Goal: Transaction & Acquisition: Obtain resource

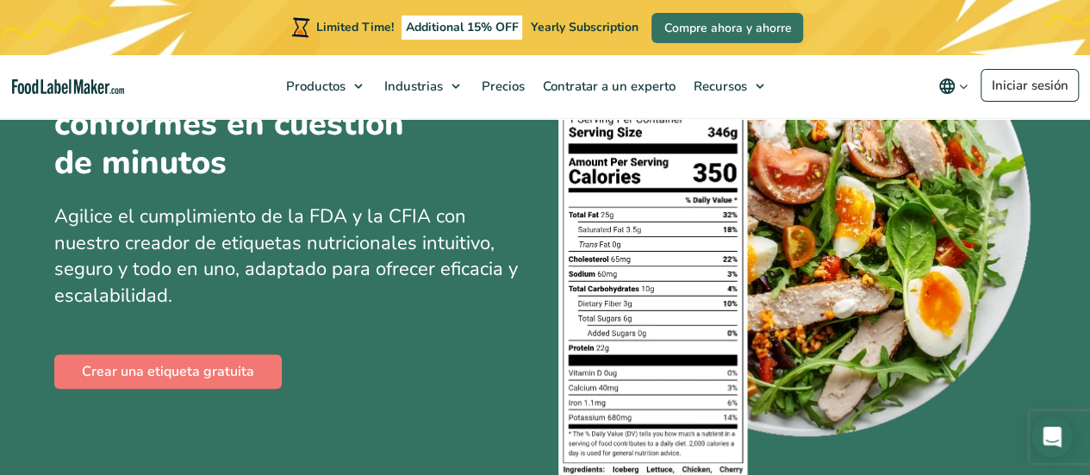
scroll to position [258, 0]
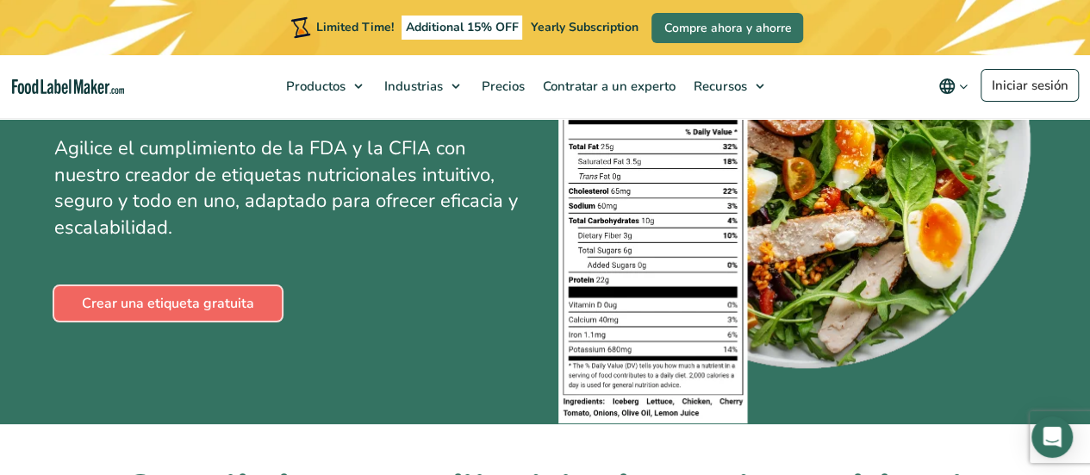
click at [214, 313] on link "Crear una etiqueta gratuita" at bounding box center [167, 303] width 227 height 34
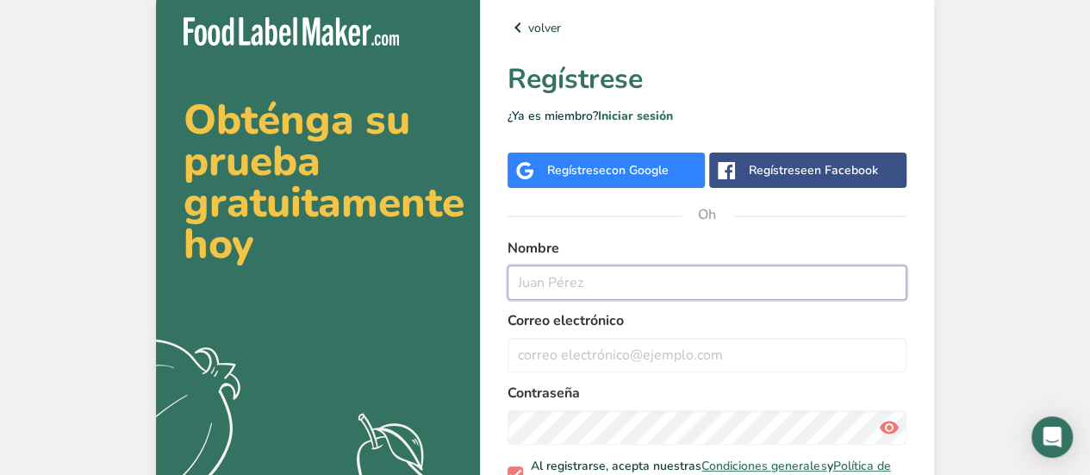
click at [719, 278] on input "text" at bounding box center [706, 282] width 399 height 34
type input "[PERSON_NAME]"
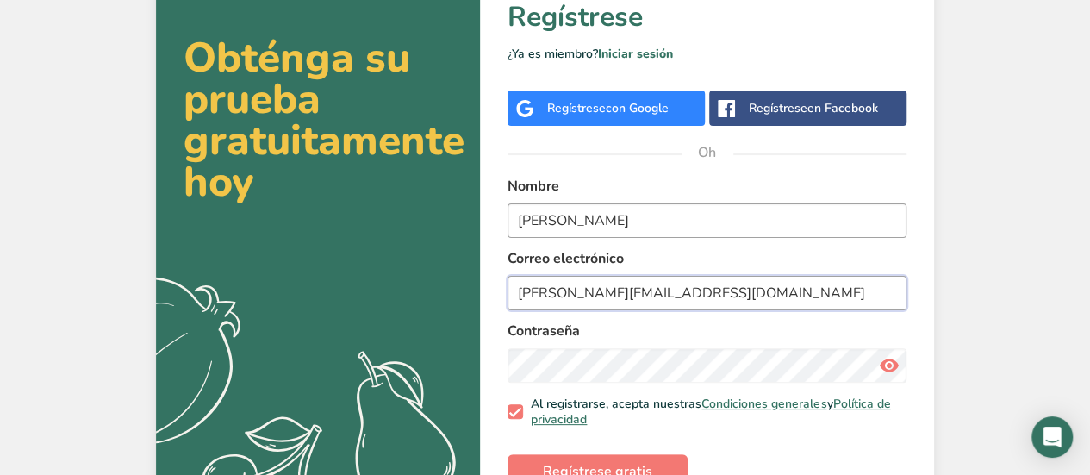
scroll to position [128, 0]
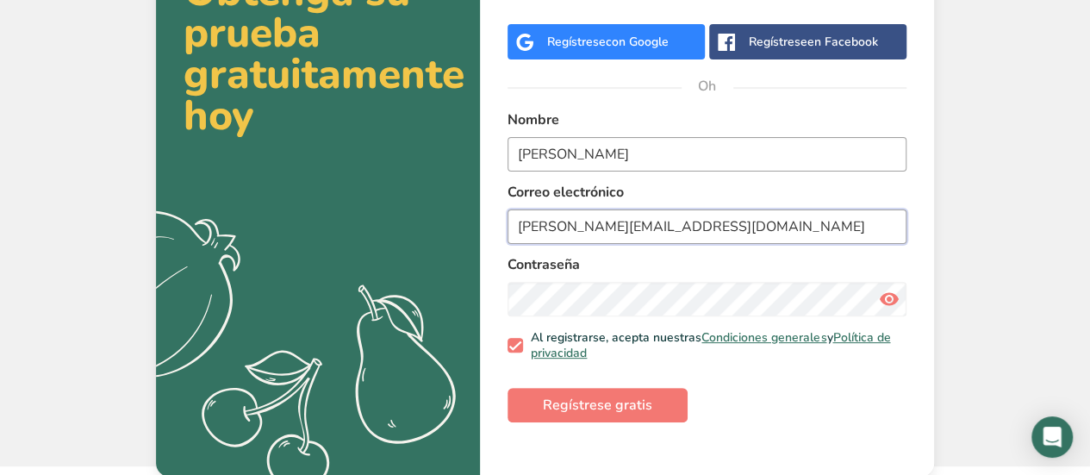
type input "[PERSON_NAME][EMAIL_ADDRESS][DOMAIN_NAME]"
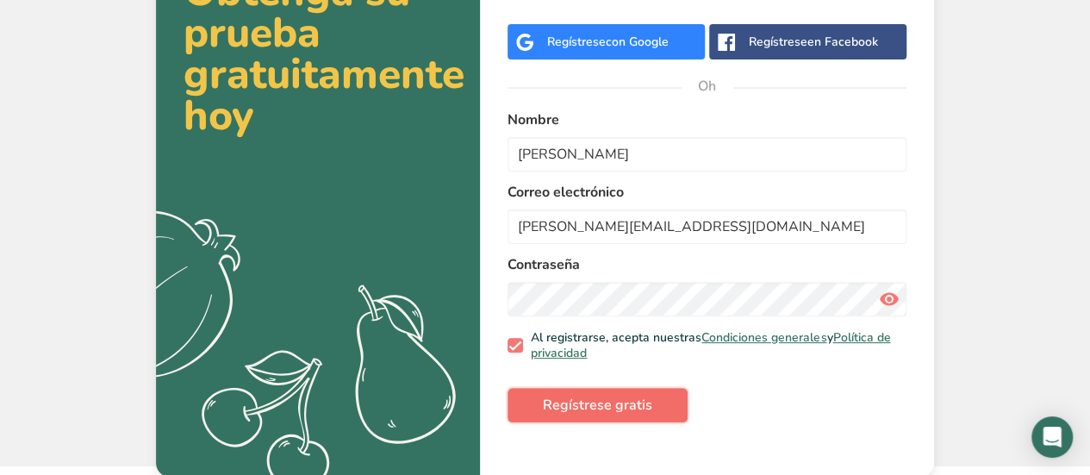
click at [638, 412] on font "Regístrese gratis" at bounding box center [597, 404] width 109 height 19
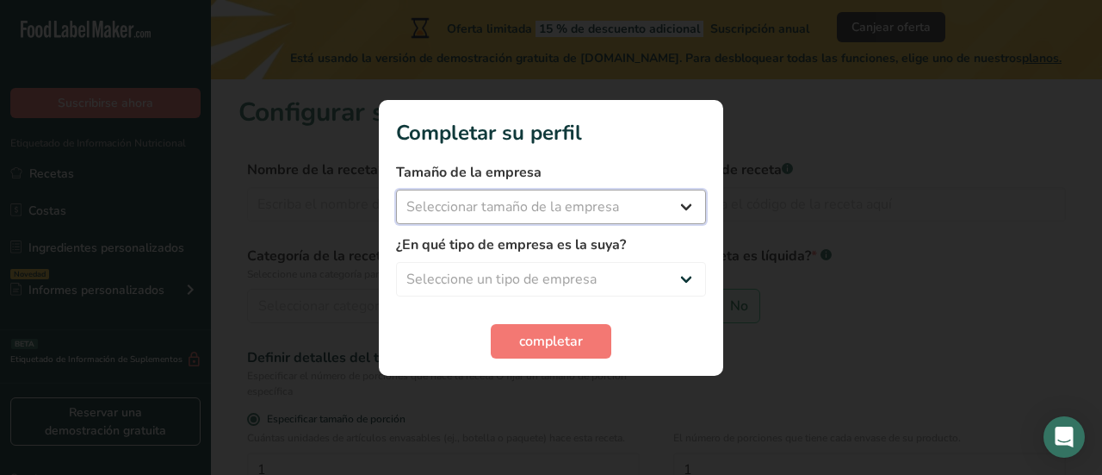
click at [689, 208] on select "Seleccionar tamaño de la empresa Menos de 10 empleados De 10 a 50 empleados De …" at bounding box center [551, 206] width 310 height 34
select select "1"
click at [396, 189] on select "Seleccionar tamaño de la empresa Menos de 10 empleados De 10 a 50 empleados De …" at bounding box center [551, 206] width 310 height 34
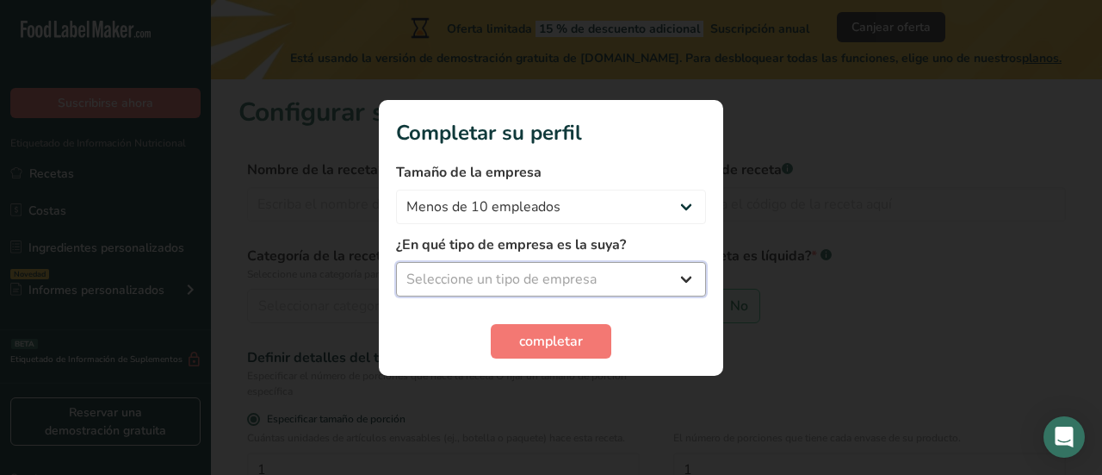
click at [684, 276] on select "Seleccione un tipo de empresa Fabricante de alimentos envasados Restaurante y c…" at bounding box center [551, 279] width 310 height 34
select select "8"
click at [396, 262] on select "Seleccione un tipo de empresa Fabricante de alimentos envasados Restaurante y c…" at bounding box center [551, 279] width 310 height 34
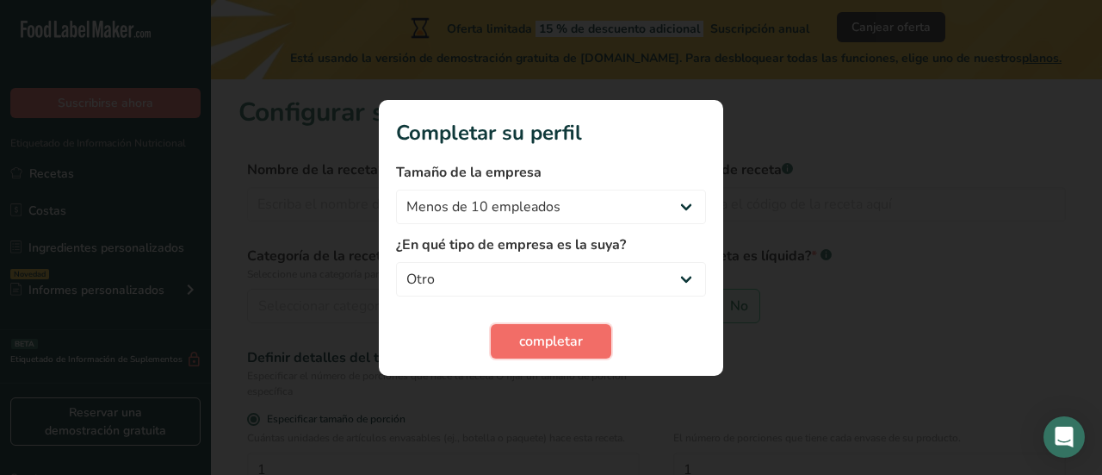
click at [568, 338] on font "completar" at bounding box center [551, 341] width 64 height 19
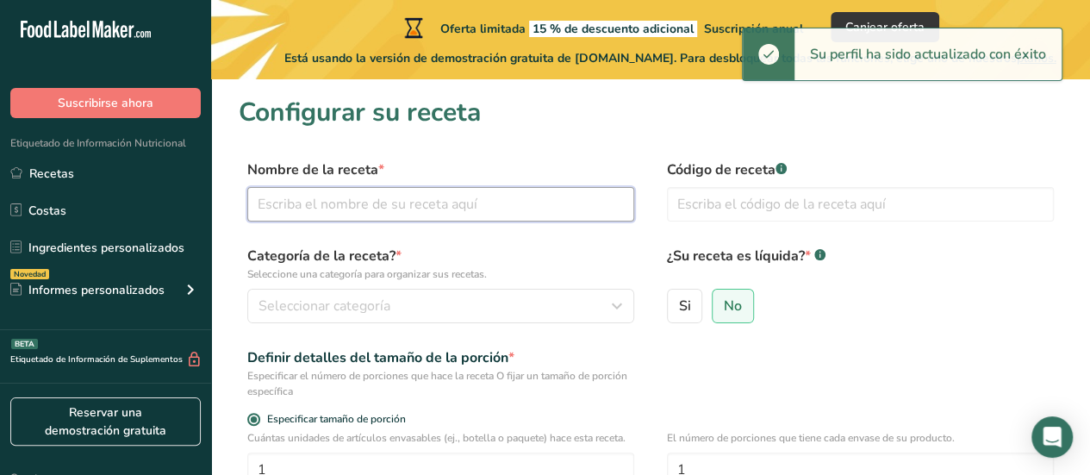
click at [470, 208] on input "text" at bounding box center [440, 204] width 387 height 34
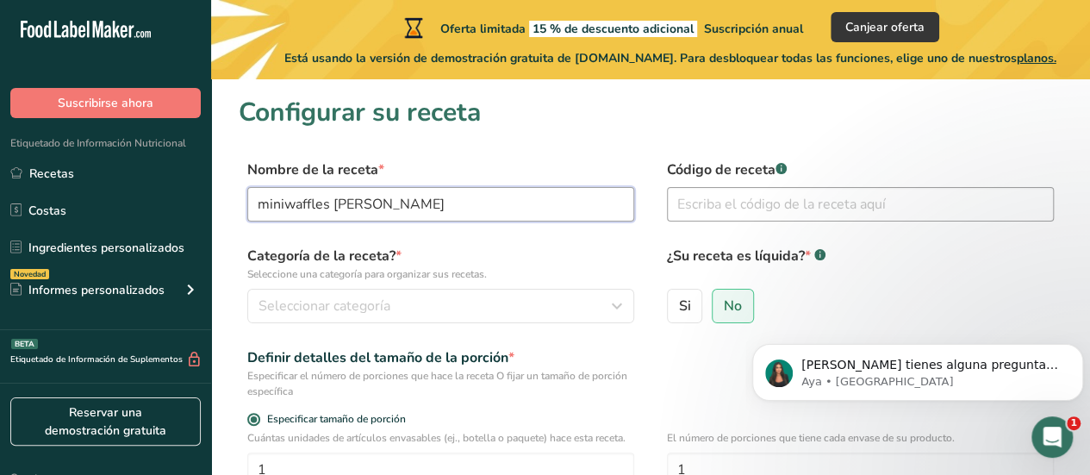
type input "miniwaffles [PERSON_NAME]"
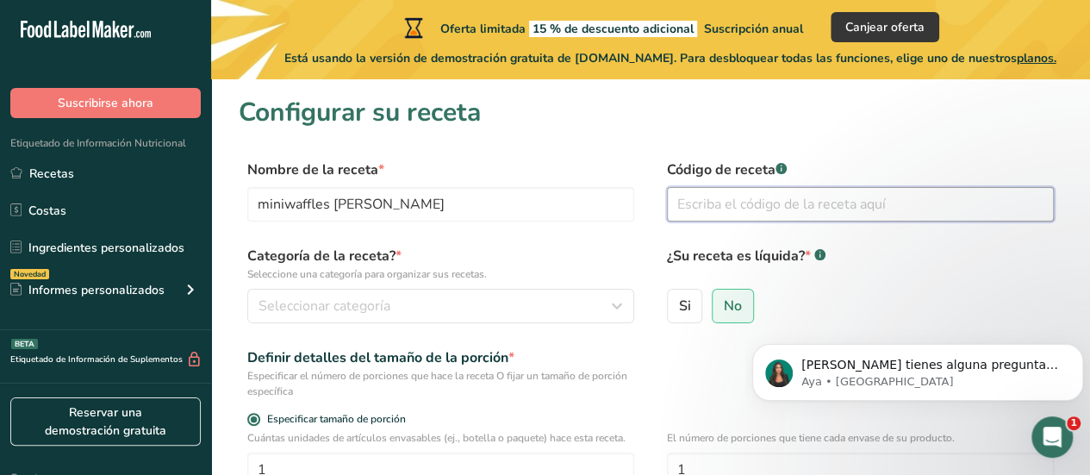
click at [829, 190] on input "text" at bounding box center [860, 204] width 387 height 34
type input "p"
type input "PE0010"
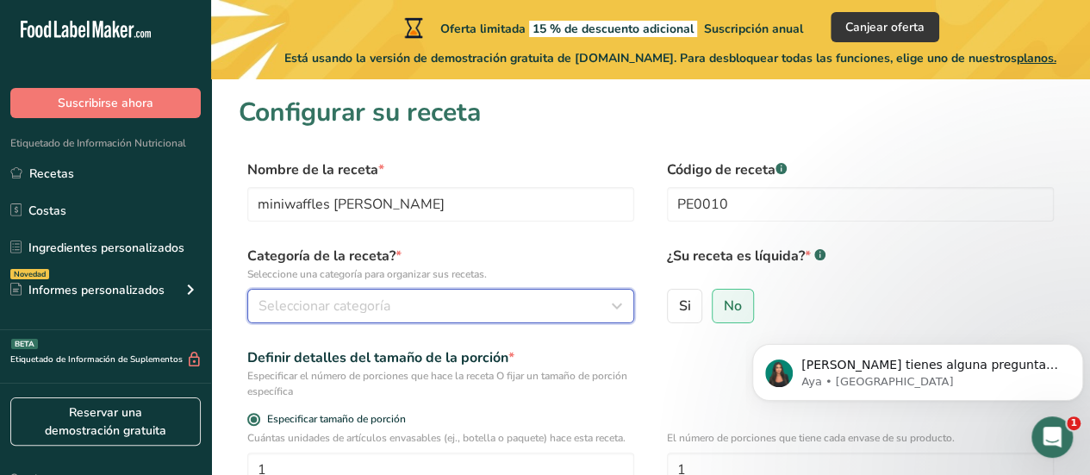
click at [393, 302] on div "Seleccionar categoría" at bounding box center [435, 305] width 354 height 21
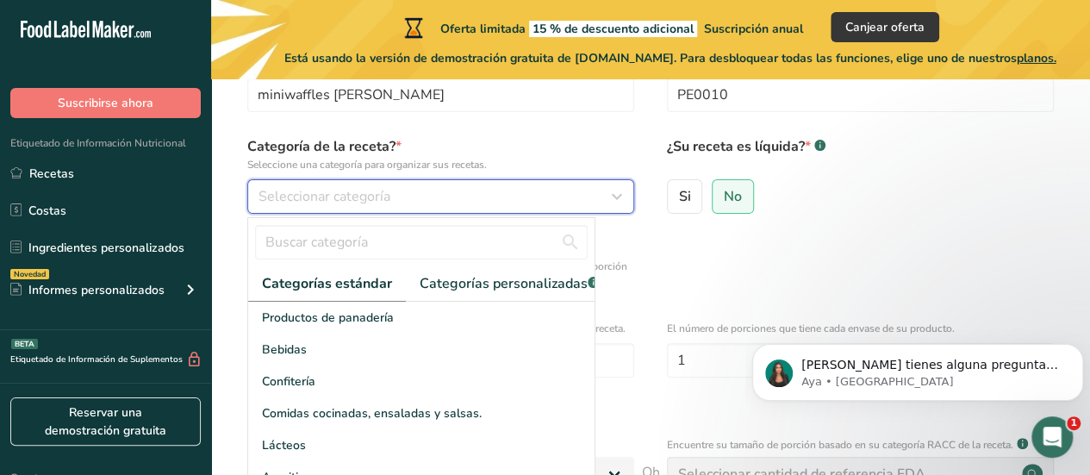
scroll to position [172, 0]
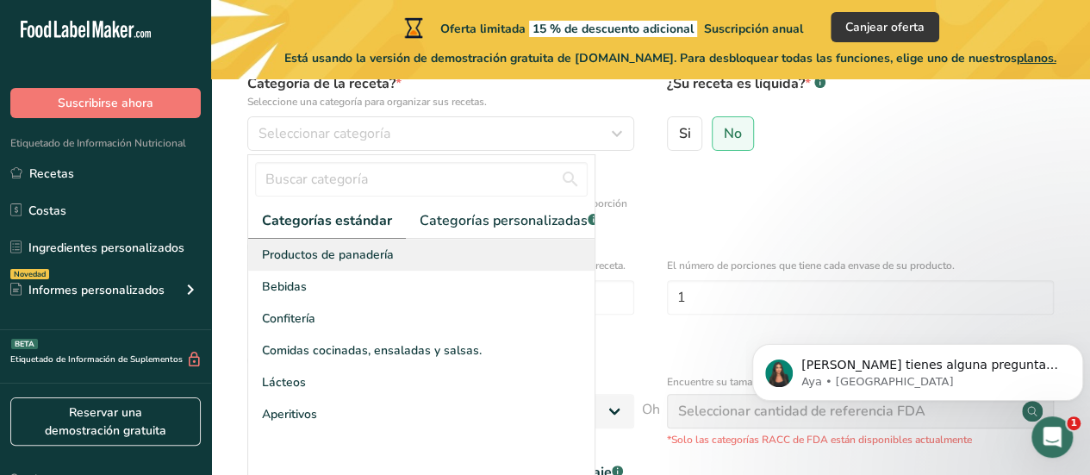
click at [400, 270] on div "Productos de panadería" at bounding box center [421, 255] width 346 height 32
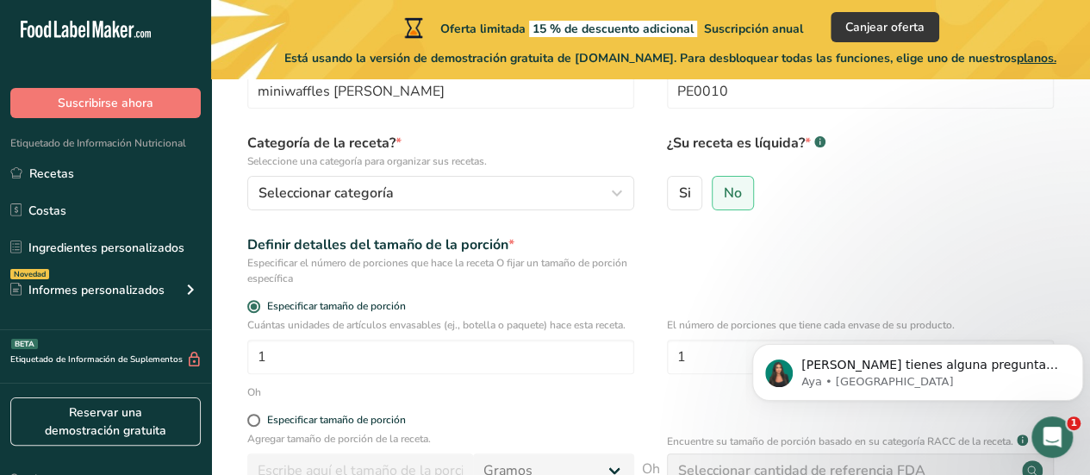
scroll to position [86, 0]
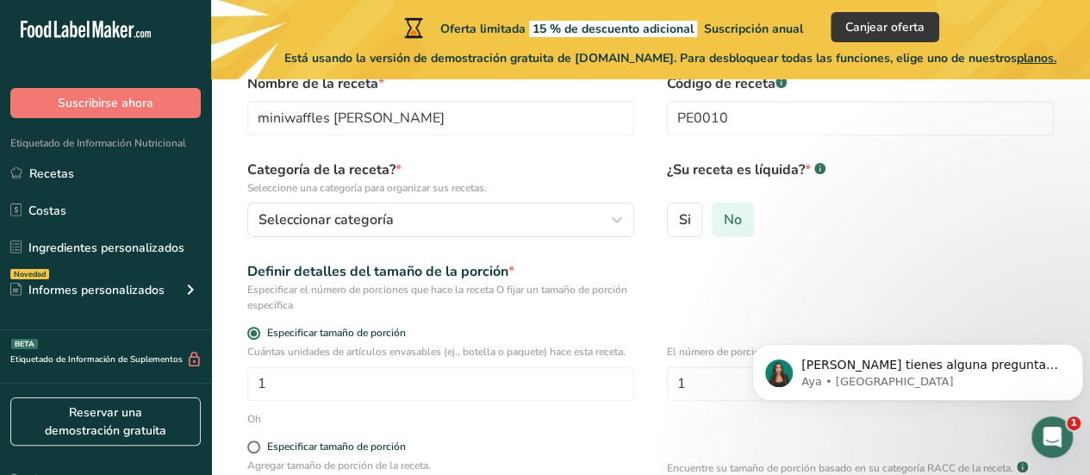
click at [728, 220] on font "No" at bounding box center [732, 219] width 18 height 19
click at [723, 220] on input "No" at bounding box center [717, 219] width 11 height 11
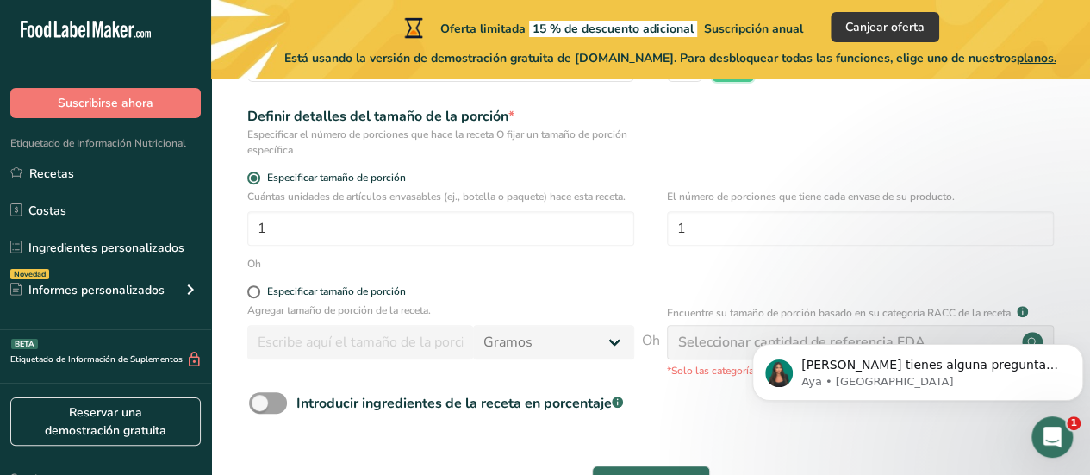
scroll to position [258, 0]
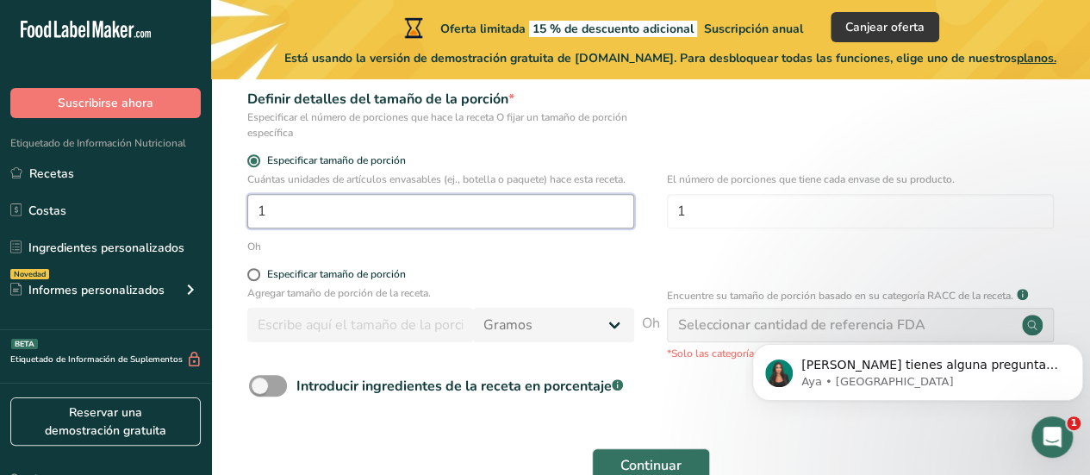
click at [504, 217] on input "1" at bounding box center [440, 211] width 387 height 34
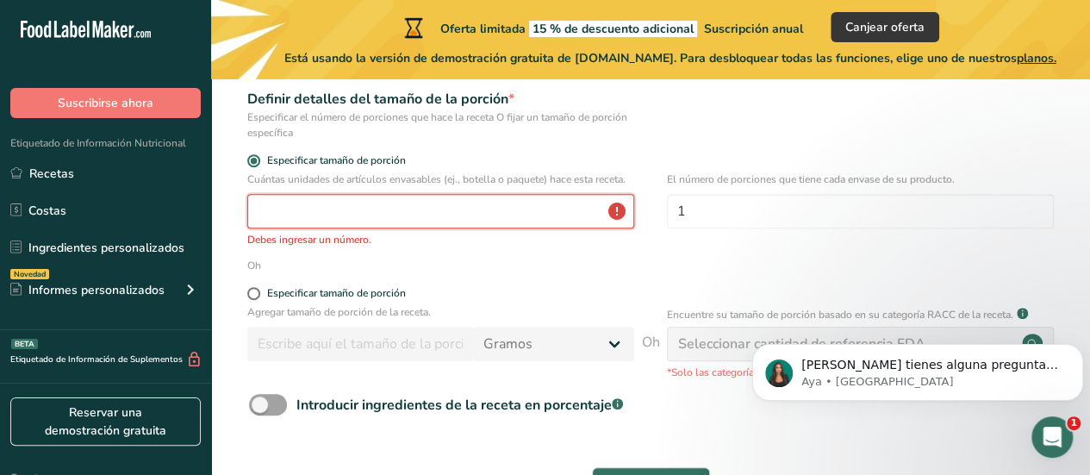
type input "1"
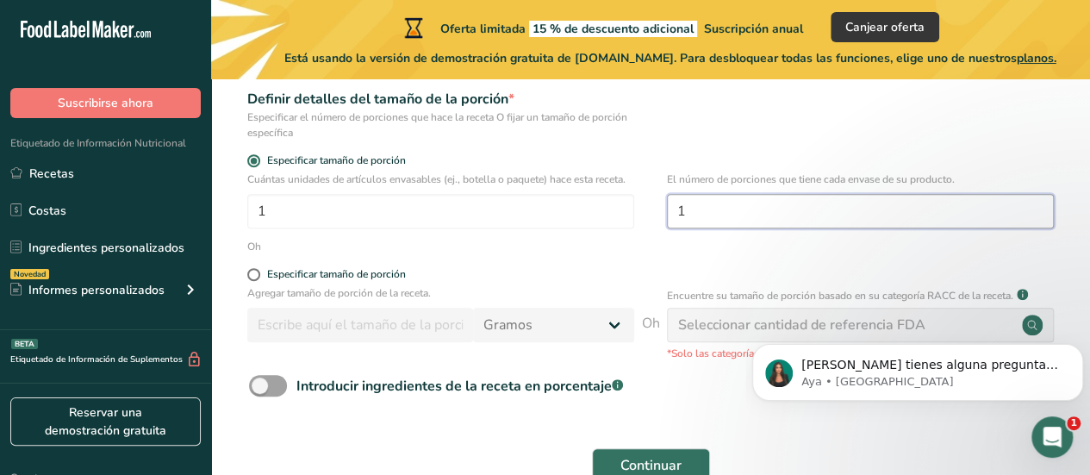
click at [703, 208] on input "1" at bounding box center [860, 211] width 387 height 34
type input "20"
click at [252, 271] on span at bounding box center [253, 274] width 13 height 13
click at [252, 271] on input "Especificar tamaño de porción" at bounding box center [252, 274] width 11 height 11
radio input "true"
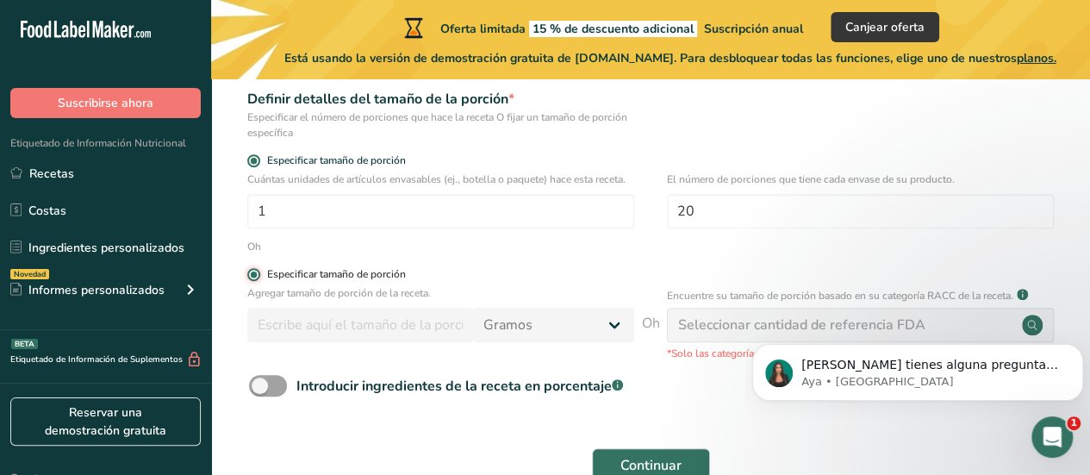
radio input "false"
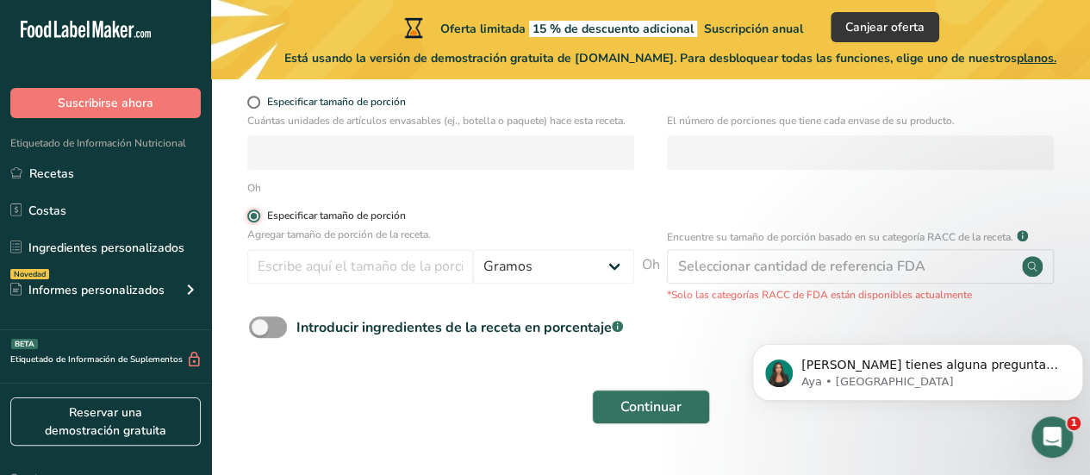
scroll to position [345, 0]
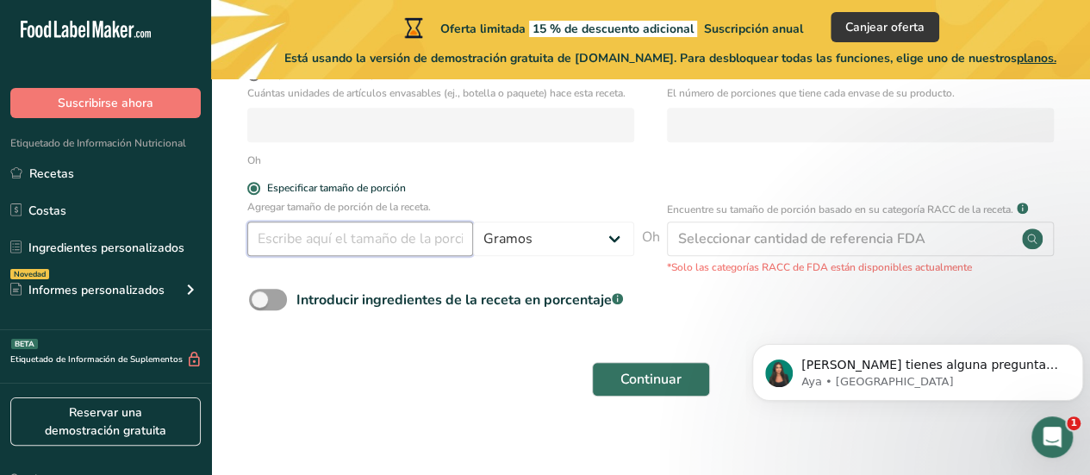
click at [441, 245] on input "number" at bounding box center [360, 238] width 226 height 34
type input "200"
click at [722, 304] on div "Introducir ingredientes de la receta en porcentaje .a-a{fill:#347362;}.b-a{fill…" at bounding box center [650, 306] width 823 height 35
click at [253, 301] on span at bounding box center [268, 300] width 38 height 22
click at [253, 301] on input "Introducir ingredientes de la receta en porcentaje .a-a{fill:#347362;}.b-a{fill…" at bounding box center [254, 299] width 11 height 11
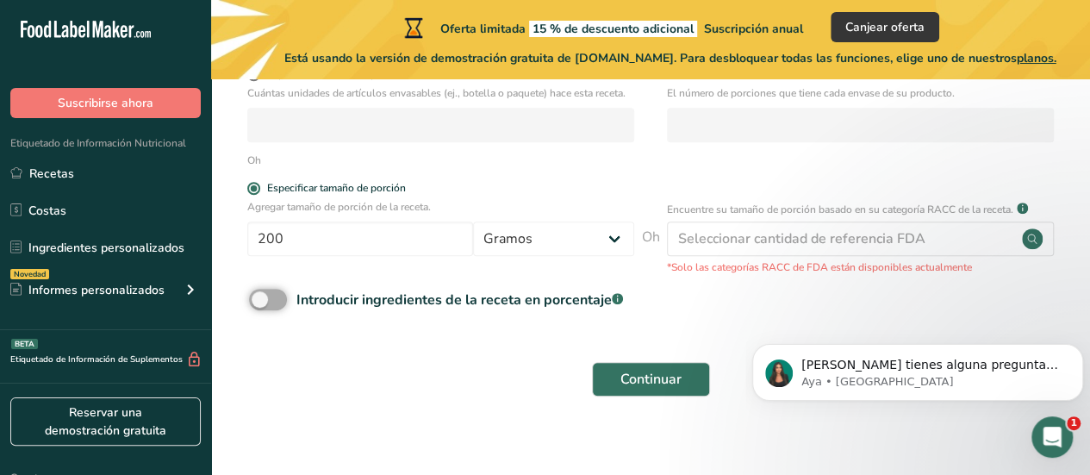
checkbox input "true"
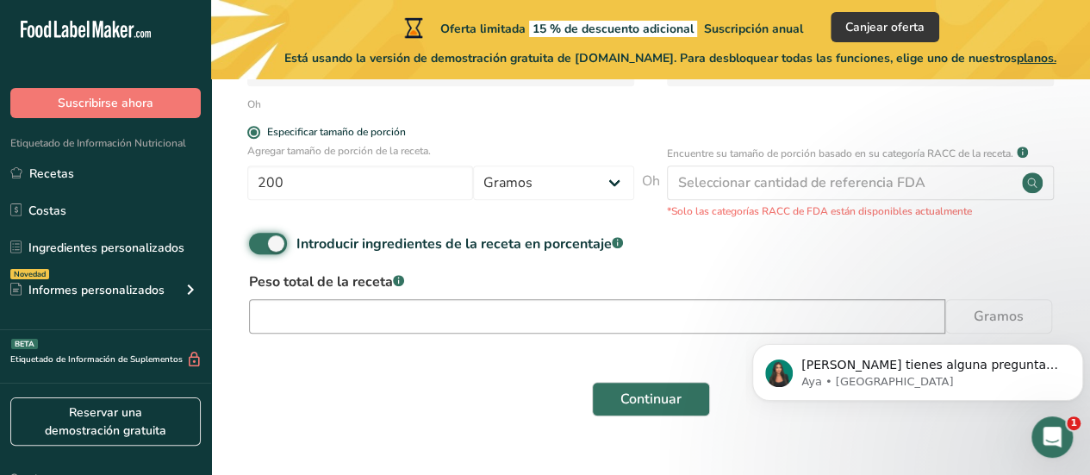
scroll to position [434, 0]
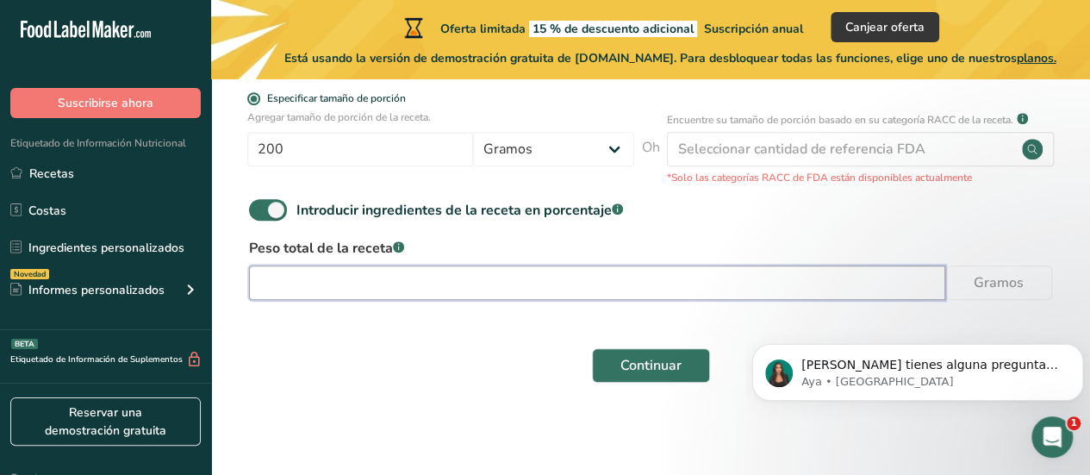
click at [531, 282] on input "number" at bounding box center [597, 282] width 696 height 34
type input "199.998"
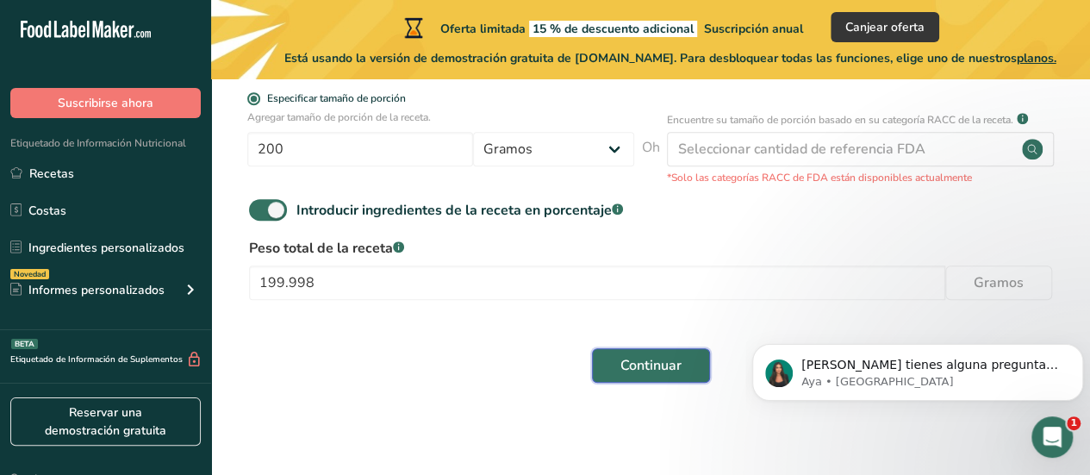
click at [650, 356] on font "Continuar" at bounding box center [650, 365] width 61 height 19
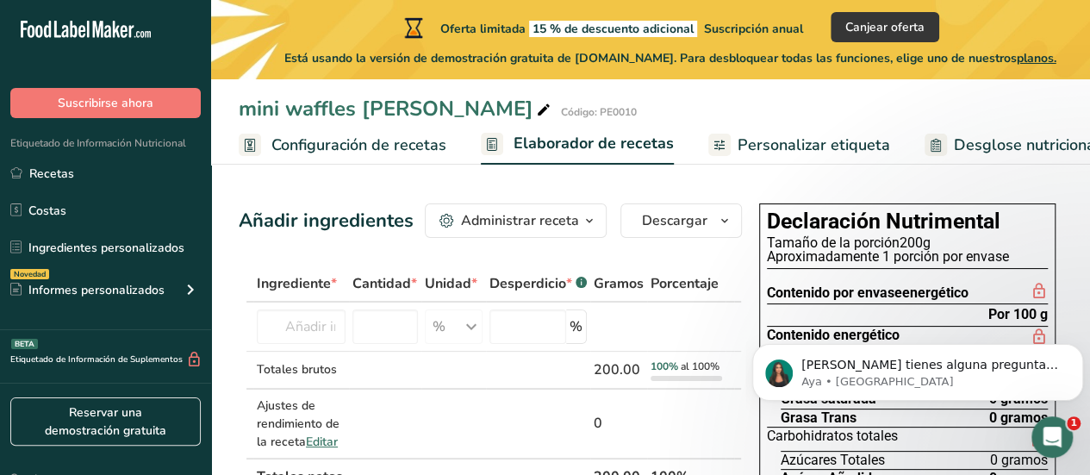
click at [567, 221] on font "Administrar receta" at bounding box center [520, 220] width 118 height 19
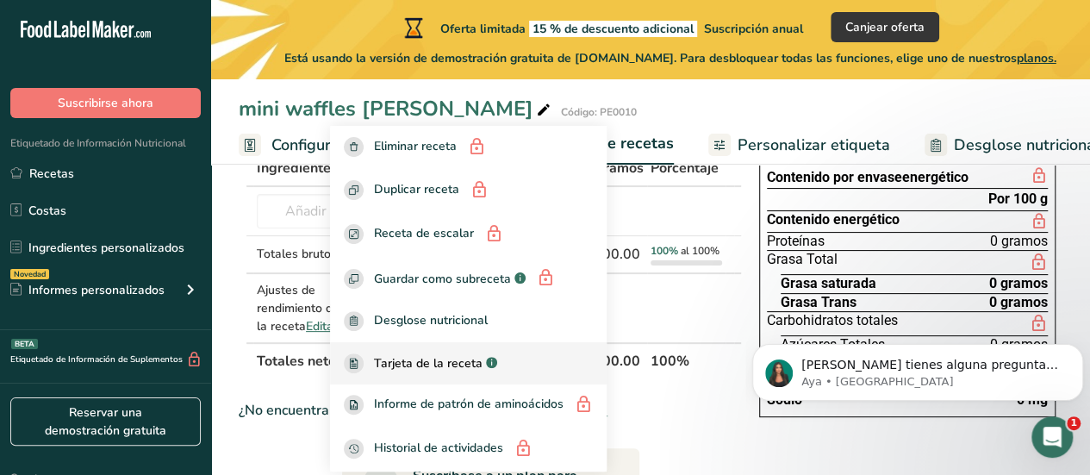
scroll to position [172, 0]
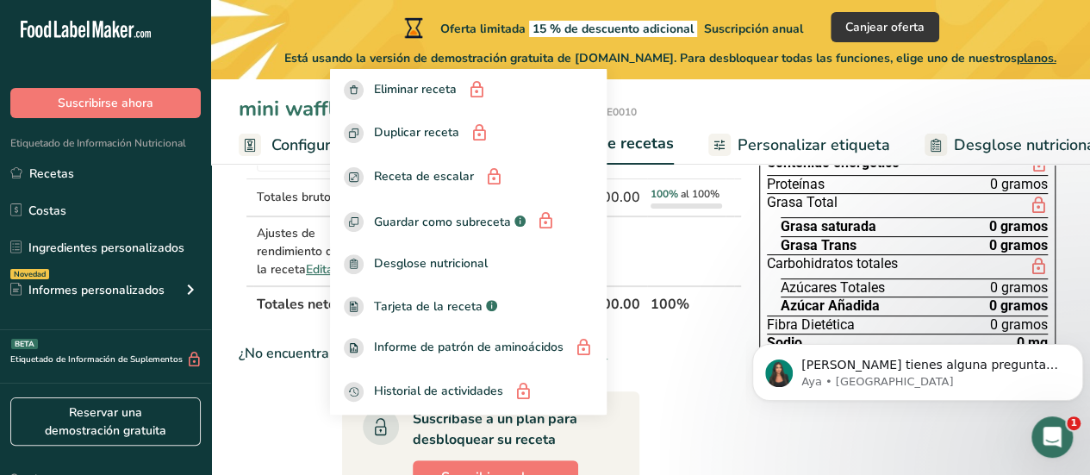
click at [690, 363] on div "¿No encuentra su ingrediente? Añada su propio ingrediente" at bounding box center [490, 353] width 503 height 21
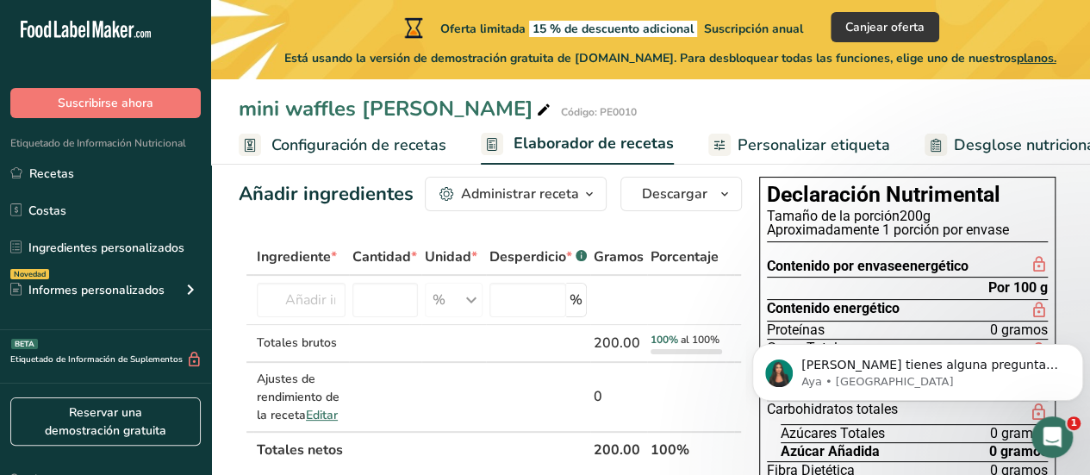
scroll to position [0, 0]
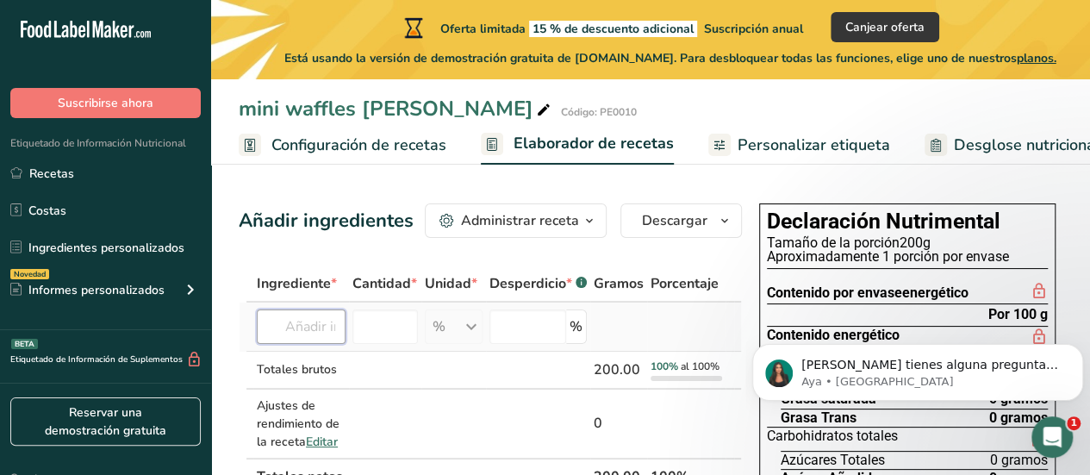
click at [328, 344] on input "text" at bounding box center [301, 326] width 89 height 34
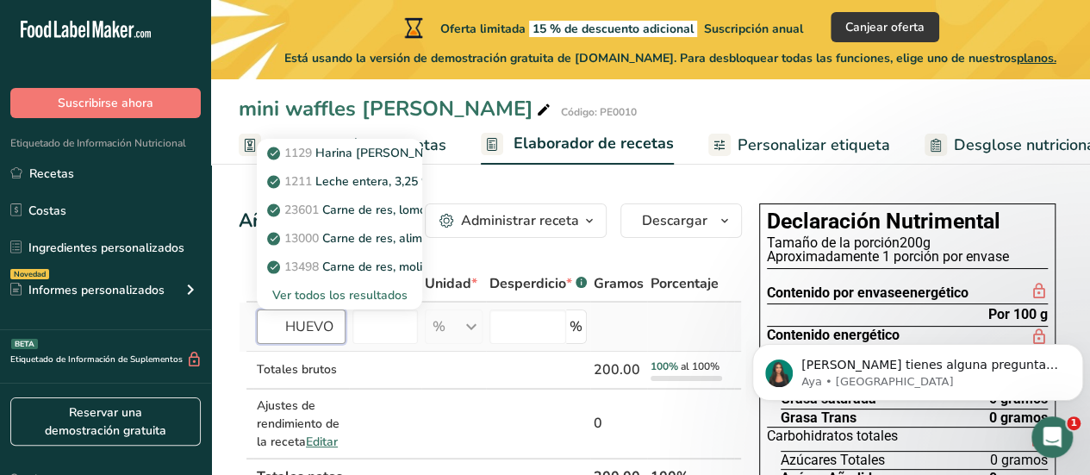
type input "HUEVO"
click at [364, 303] on font "Ver todos los resultados" at bounding box center [339, 295] width 135 height 16
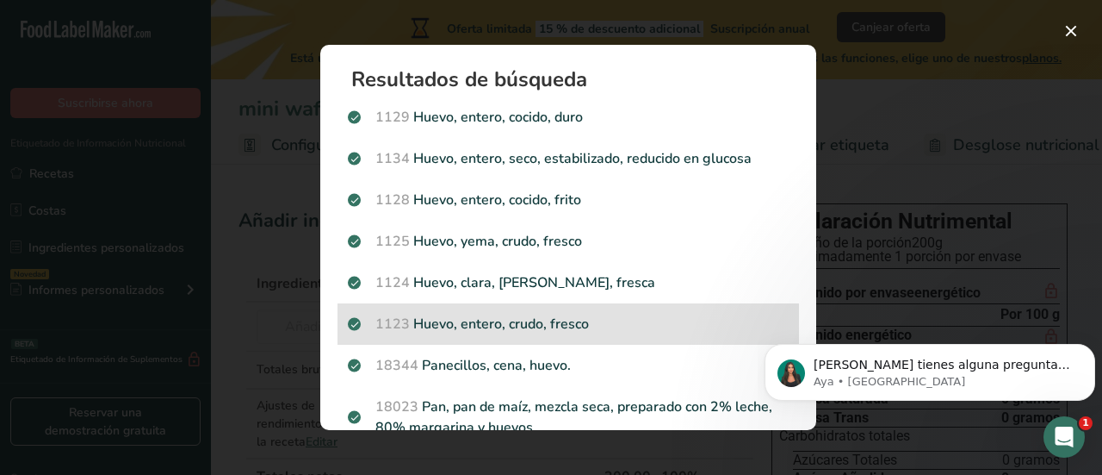
click at [540, 326] on font "Huevo, entero, crudo, fresco" at bounding box center [501, 323] width 176 height 19
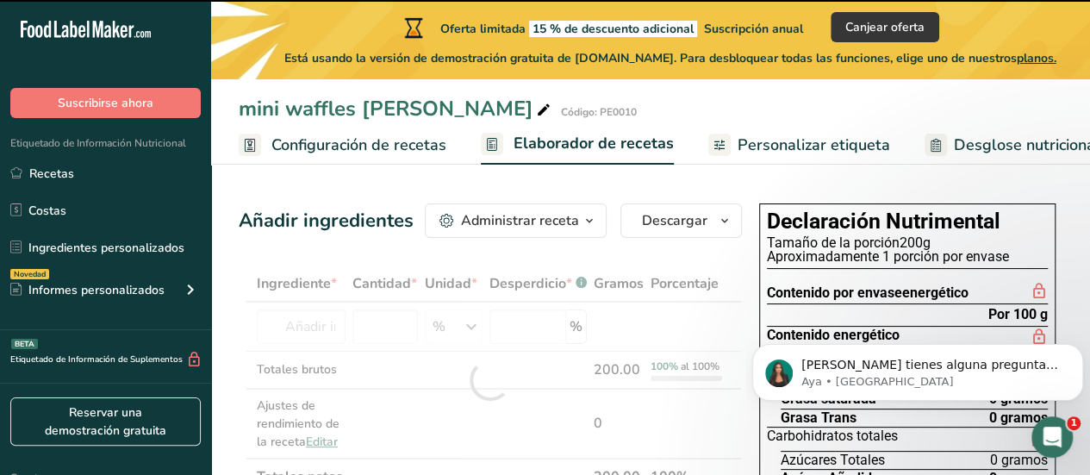
type input "0"
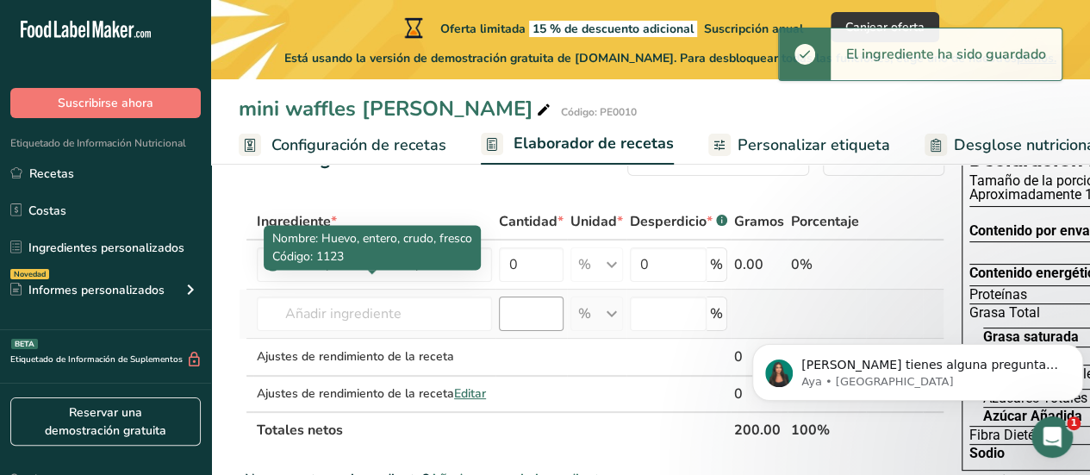
scroll to position [86, 0]
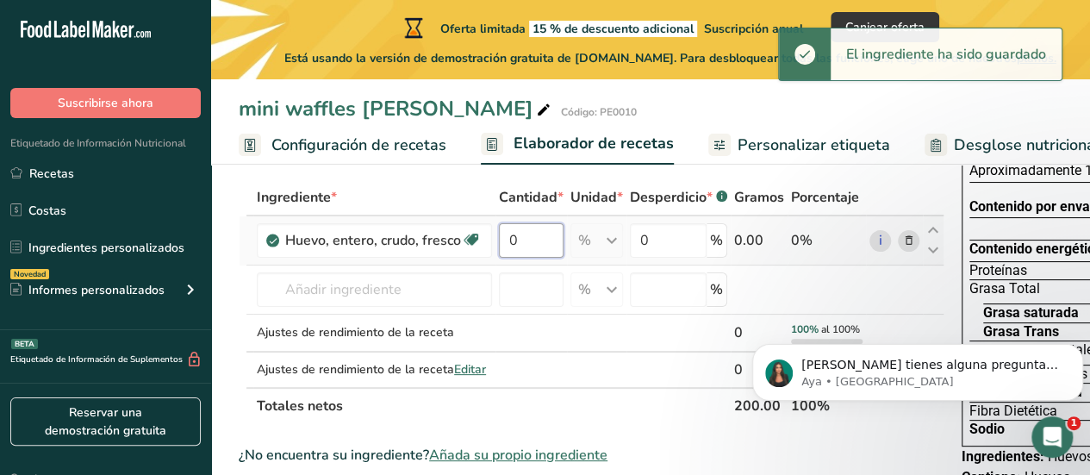
click at [537, 256] on input "0" at bounding box center [531, 240] width 65 height 34
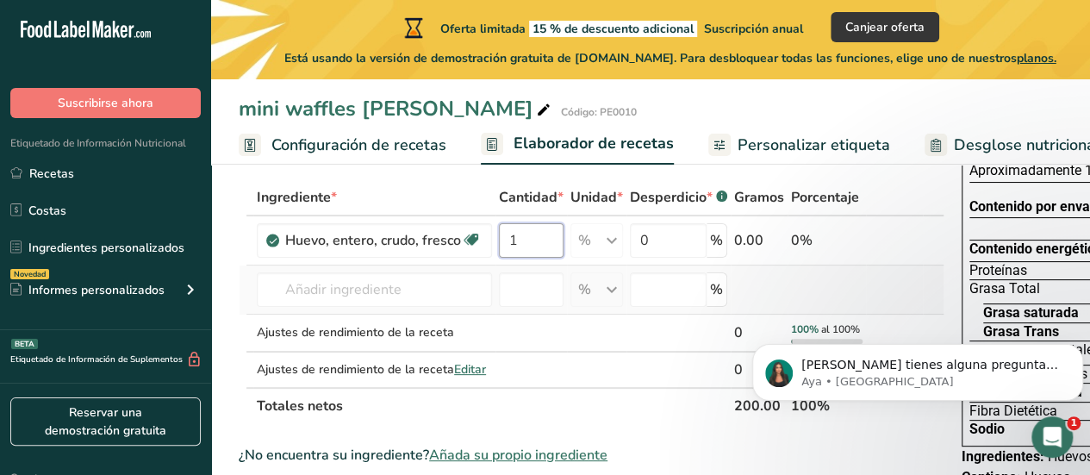
type input "1"
click at [761, 287] on div "Ingrediente * Cantidad * Unidad * Desperdicio * .a-a{fill:#347362;}.b-a{fill:#f…" at bounding box center [591, 301] width 705 height 245
click at [1079, 348] on icon "Descartar notificación" at bounding box center [1077, 348] width 9 height 9
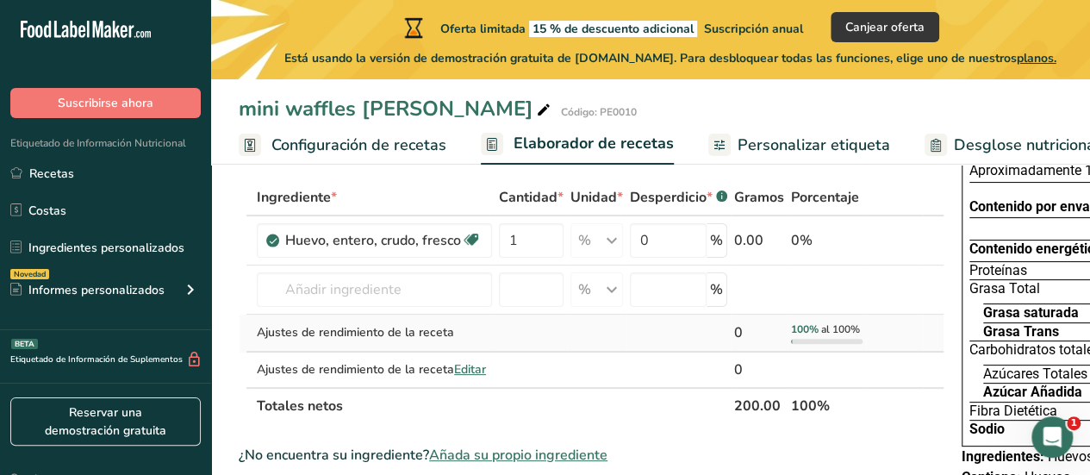
scroll to position [0, 0]
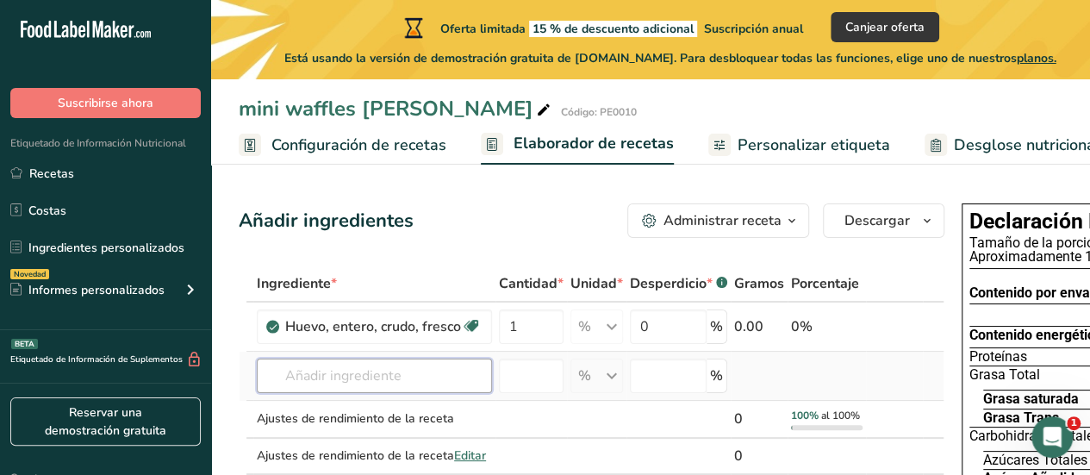
click at [462, 393] on input "text" at bounding box center [374, 375] width 235 height 34
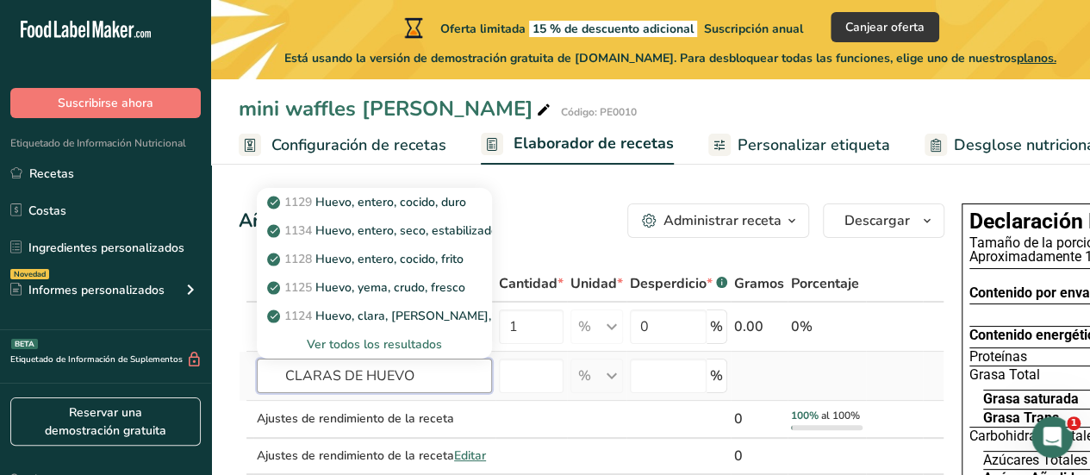
type input "CLARAS DE HUEVO"
click at [429, 352] on font "Ver todos los resultados" at bounding box center [374, 344] width 135 height 16
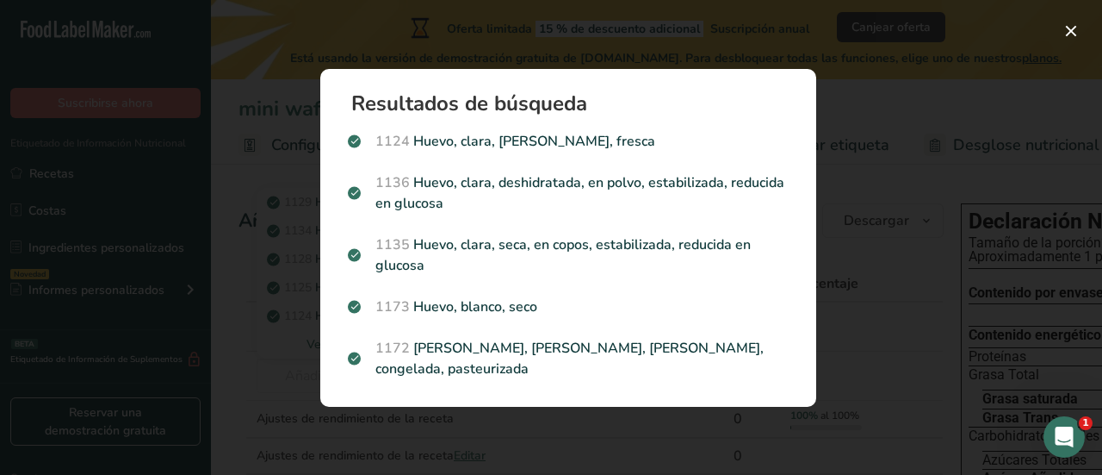
click at [473, 149] on p "1124 [PERSON_NAME], clara, cruda, fresca" at bounding box center [568, 141] width 441 height 21
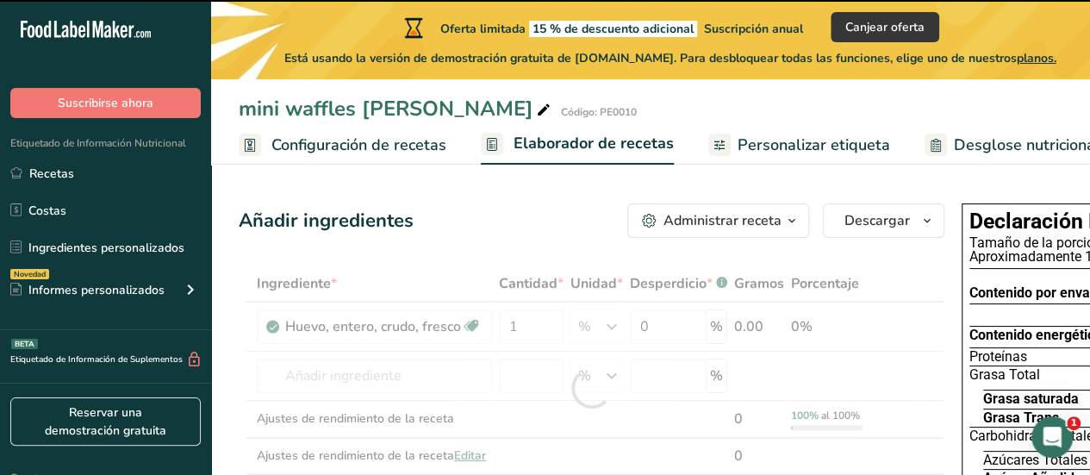
type input "0"
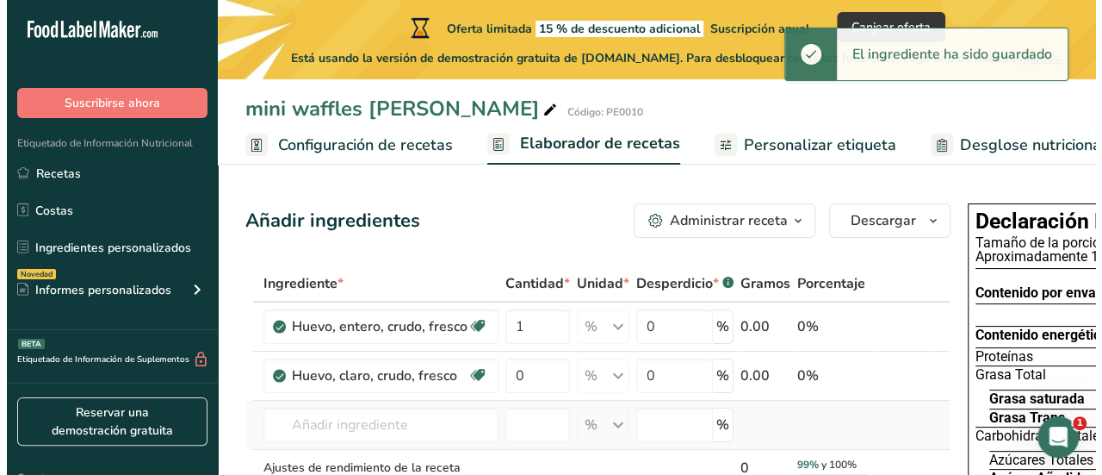
scroll to position [86, 0]
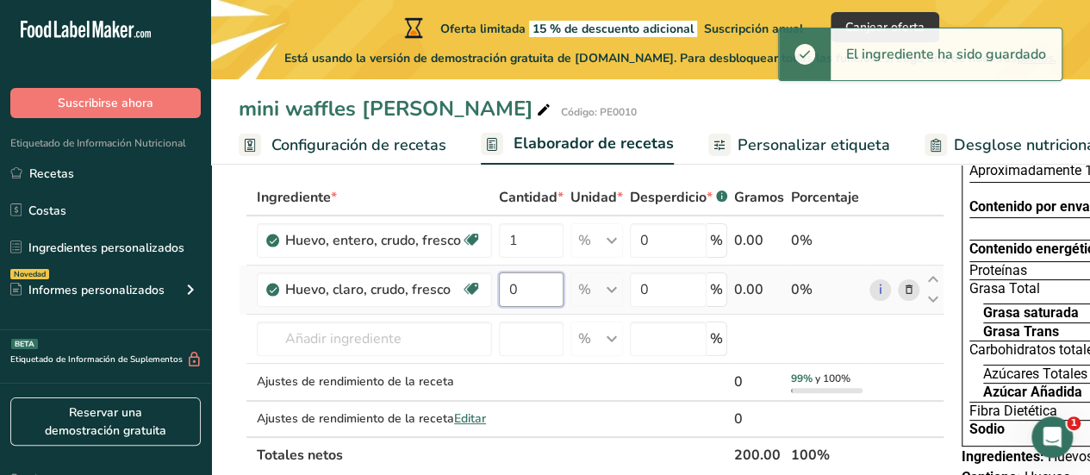
click at [537, 307] on input "0" at bounding box center [531, 289] width 65 height 34
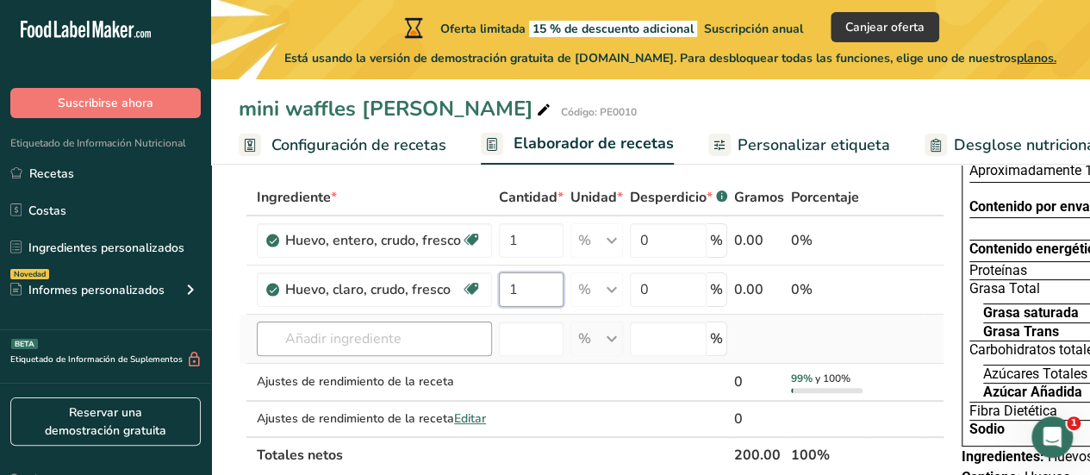
type input "1"
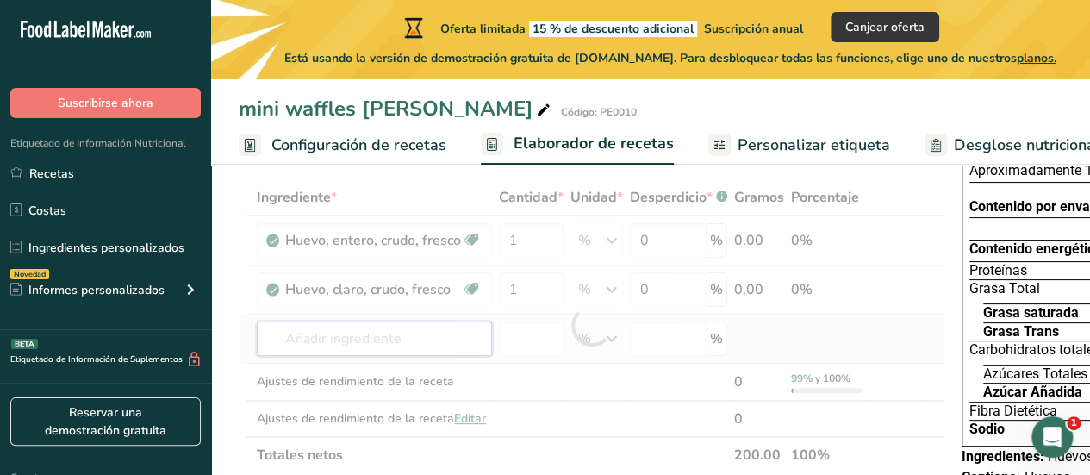
click at [456, 367] on div "Ingrediente * Cantidad * Unidad * Desperdicio * .a-a{fill:#347362;}.b-a{fill:#f…" at bounding box center [591, 326] width 705 height 294
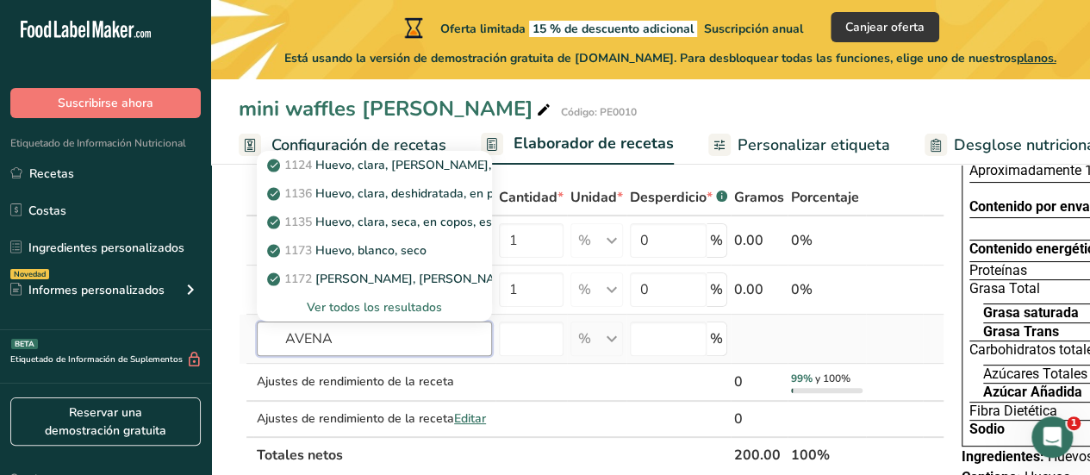
type input "AVENA"
click at [422, 315] on font "Ver todos los resultados" at bounding box center [374, 307] width 135 height 16
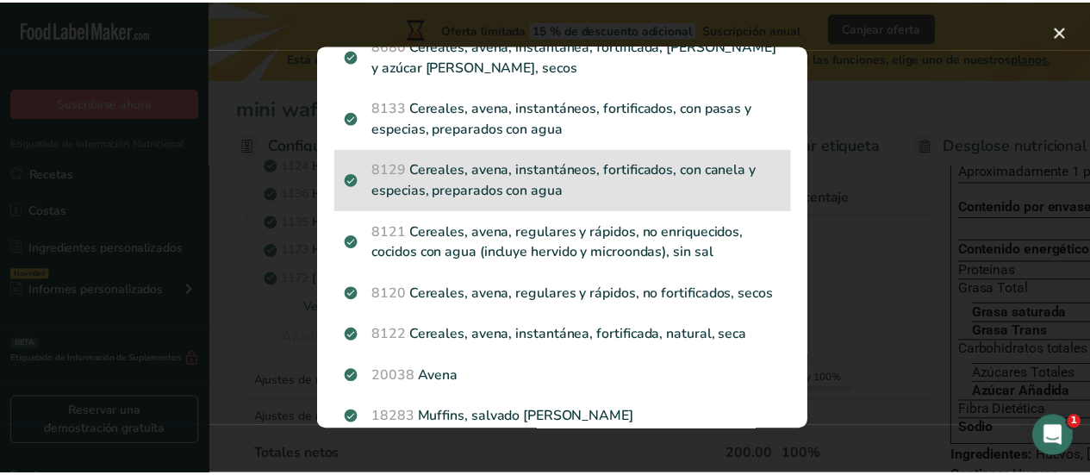
scroll to position [172, 0]
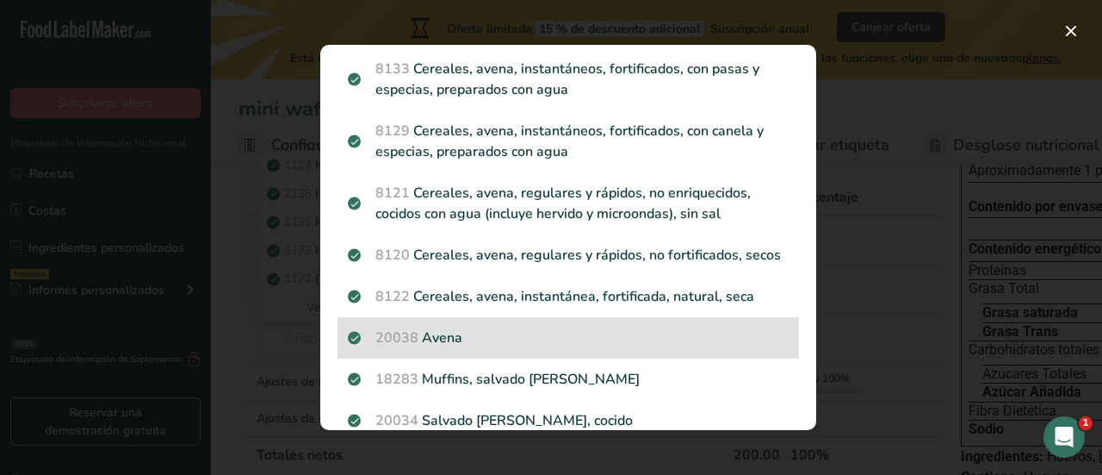
click at [456, 332] on p "20038 [GEOGRAPHIC_DATA]" at bounding box center [568, 337] width 441 height 21
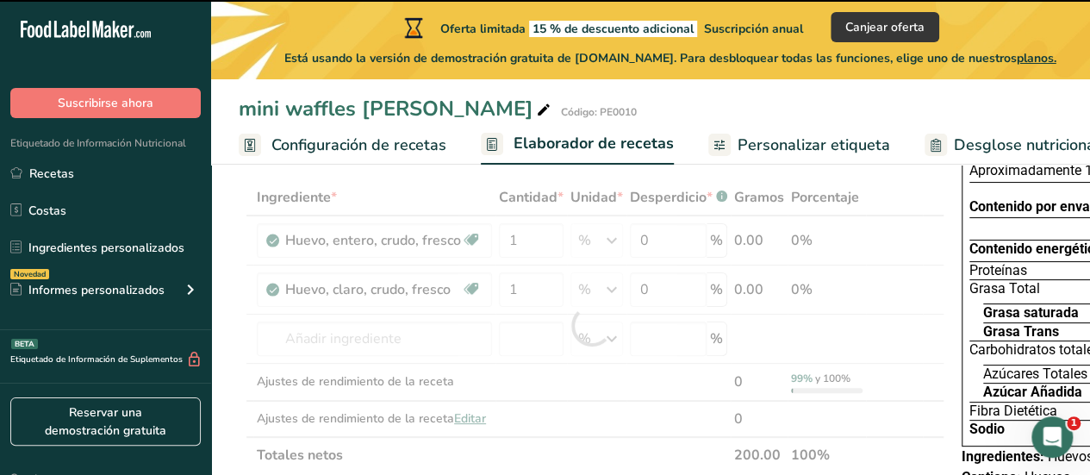
type input "0"
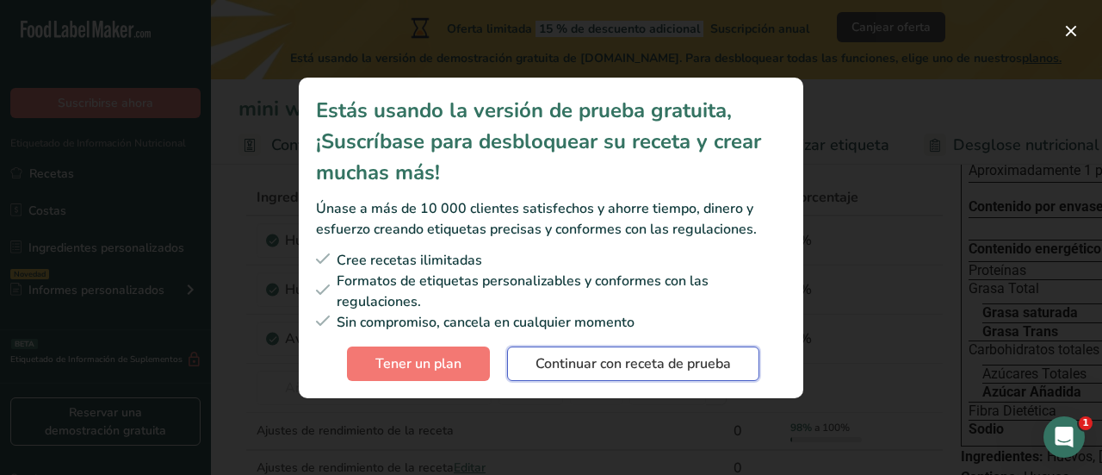
click at [711, 368] on font "Continuar con receta de prueba" at bounding box center [634, 363] width 196 height 19
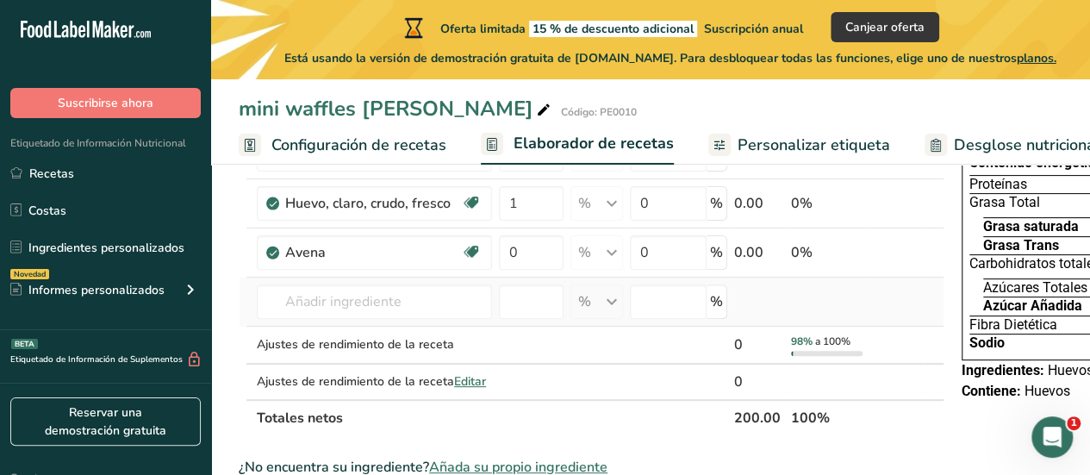
scroll to position [86, 0]
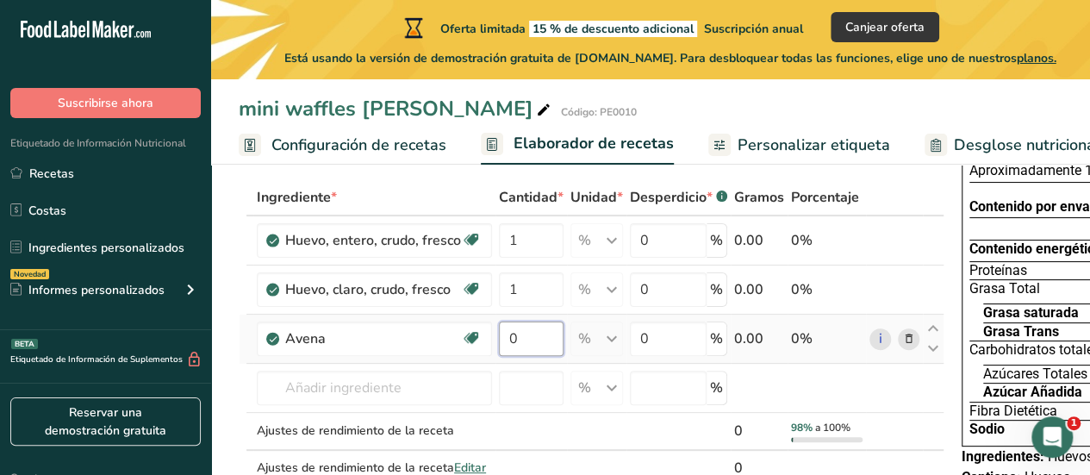
click at [523, 356] on input "0" at bounding box center [531, 338] width 65 height 34
click at [596, 359] on div "Ingrediente * Cantidad * Unidad * Desperdicio * .a-a{fill:#347362;}.b-a{fill:#f…" at bounding box center [591, 350] width 705 height 343
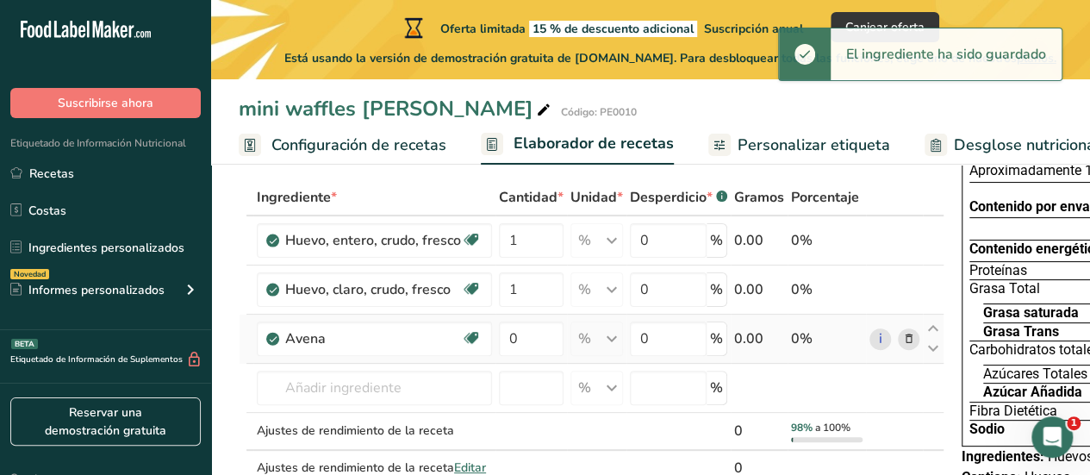
click at [596, 356] on div "% Porciones 1 taza Unidades de peso gramo kilogramo mg Ver más Unidades de volu…" at bounding box center [596, 338] width 53 height 34
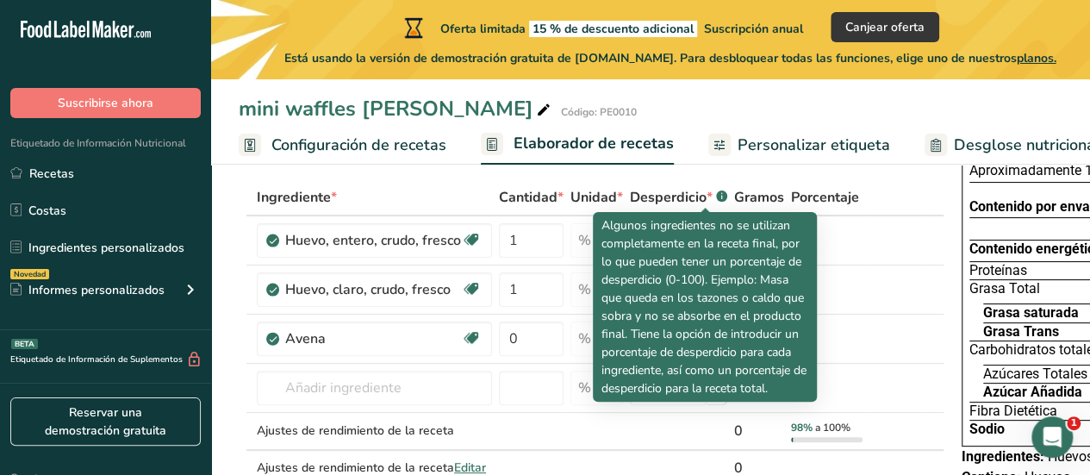
click at [716, 198] on rect at bounding box center [721, 195] width 11 height 11
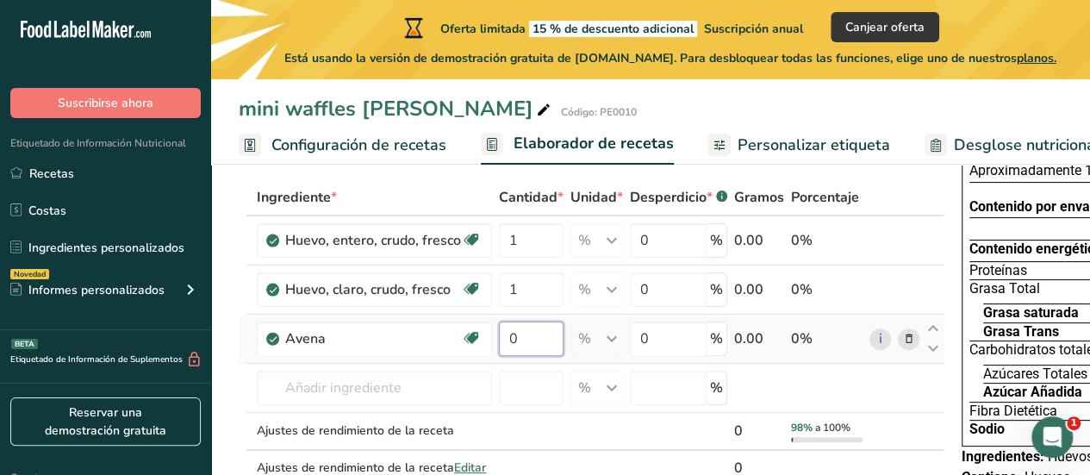
click at [540, 356] on input "0" at bounding box center [531, 338] width 65 height 34
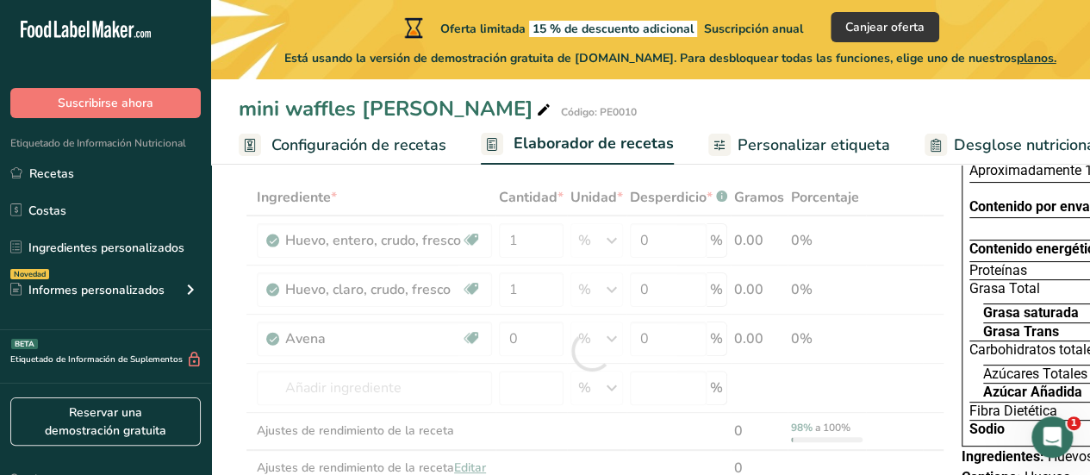
click at [594, 353] on div "Ingrediente * Cantidad * Unidad * Desperdicio * .a-a{fill:#347362;}.b-a{fill:#f…" at bounding box center [591, 350] width 705 height 343
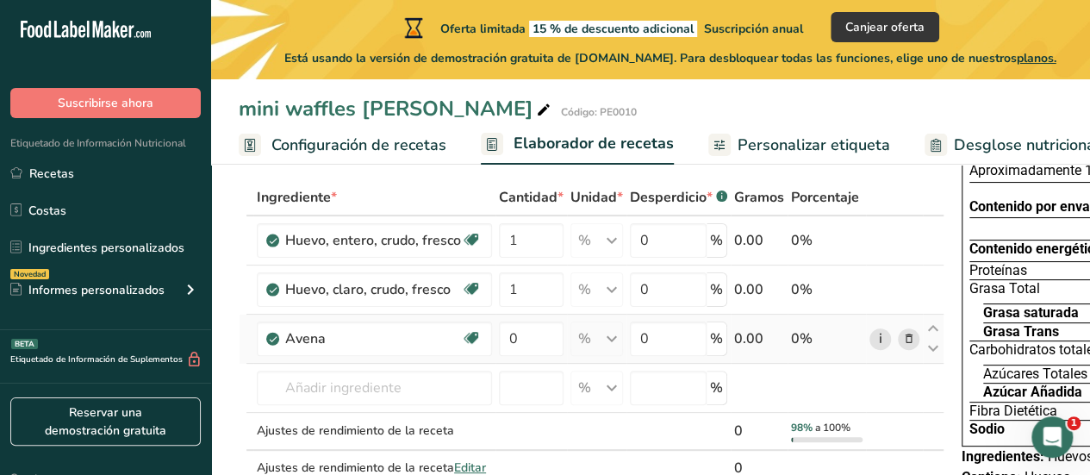
click at [869, 350] on link "i" at bounding box center [880, 339] width 22 height 22
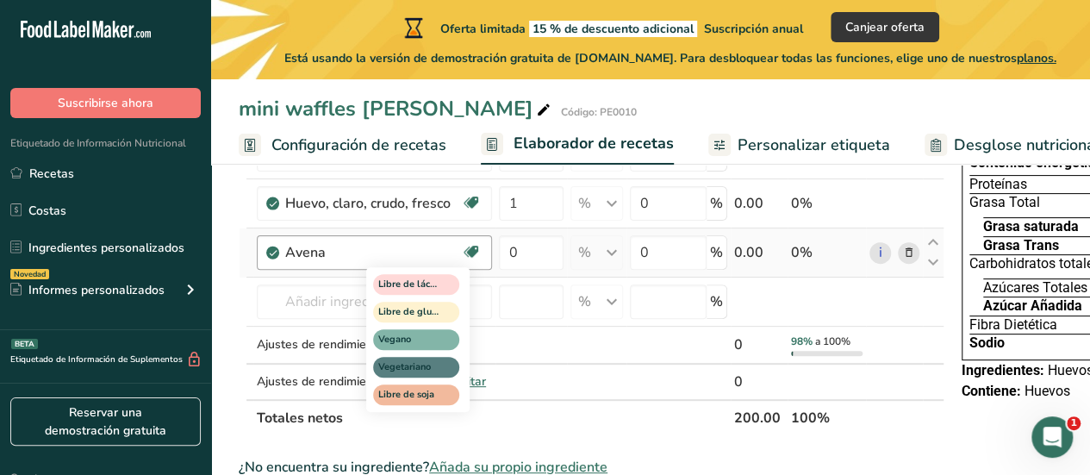
click at [472, 264] on icon at bounding box center [471, 252] width 17 height 27
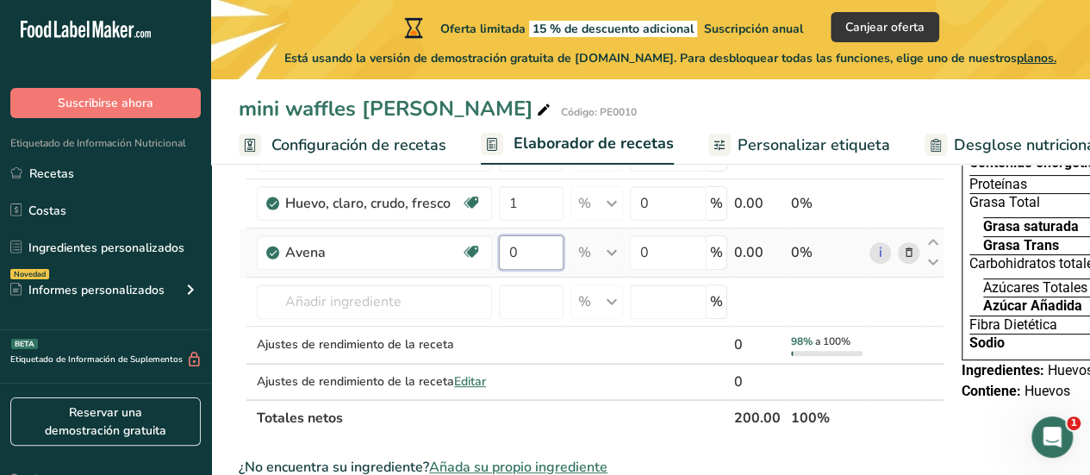
click at [518, 269] on input "0" at bounding box center [531, 252] width 65 height 34
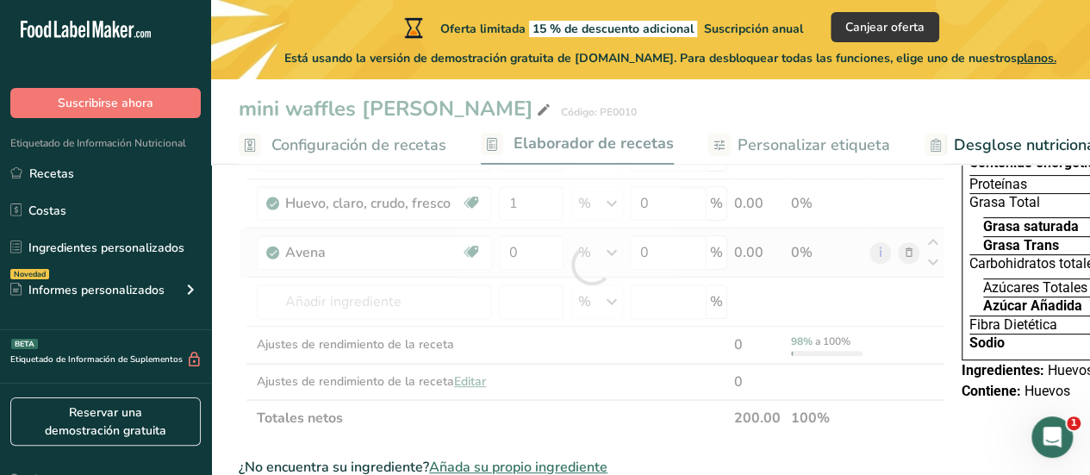
click at [592, 271] on div "Ingrediente * Cantidad * Unidad * Desperdicio * .a-a{fill:#347362;}.b-a{fill:#f…" at bounding box center [591, 264] width 705 height 343
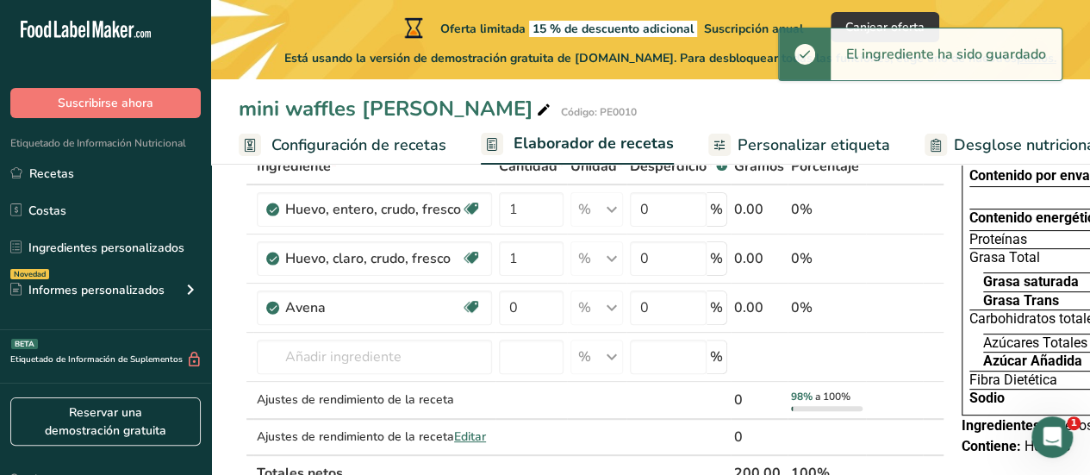
scroll to position [86, 0]
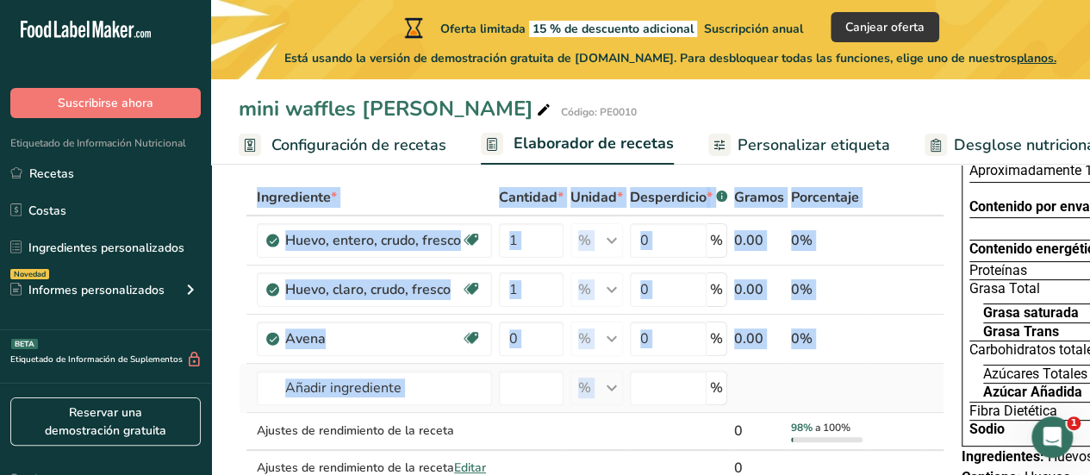
drag, startPoint x: 926, startPoint y: 413, endPoint x: 873, endPoint y: 419, distance: 52.8
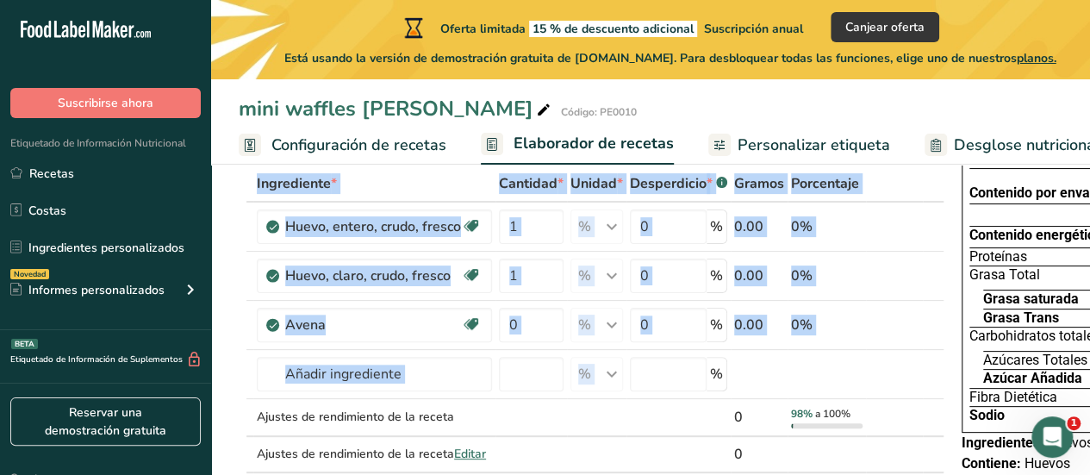
scroll to position [0, 0]
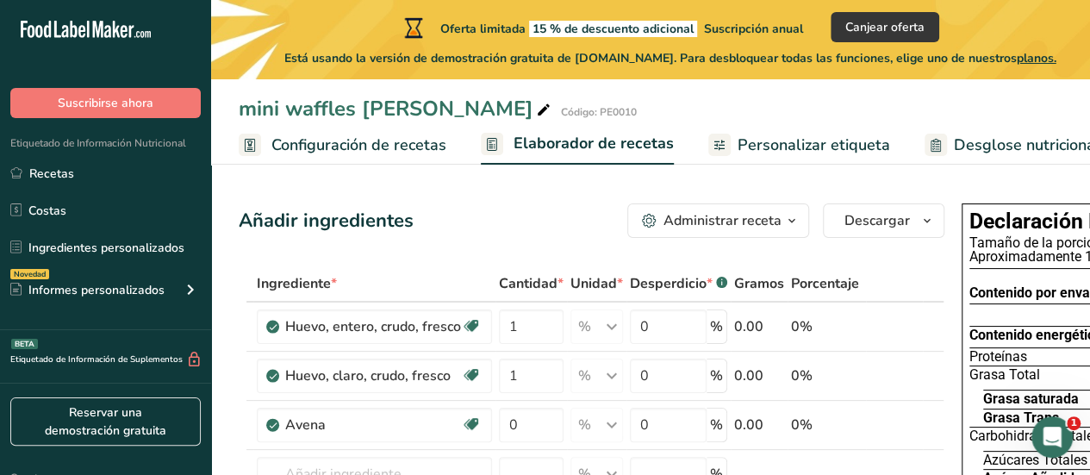
click at [737, 282] on font "Gramos" at bounding box center [759, 283] width 50 height 19
click at [752, 282] on font "Gramos" at bounding box center [759, 283] width 50 height 19
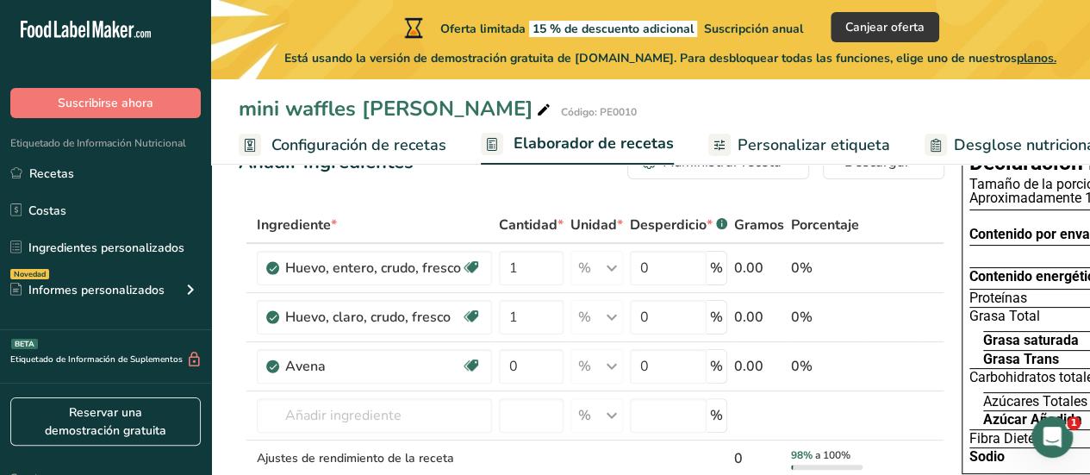
scroll to position [86, 0]
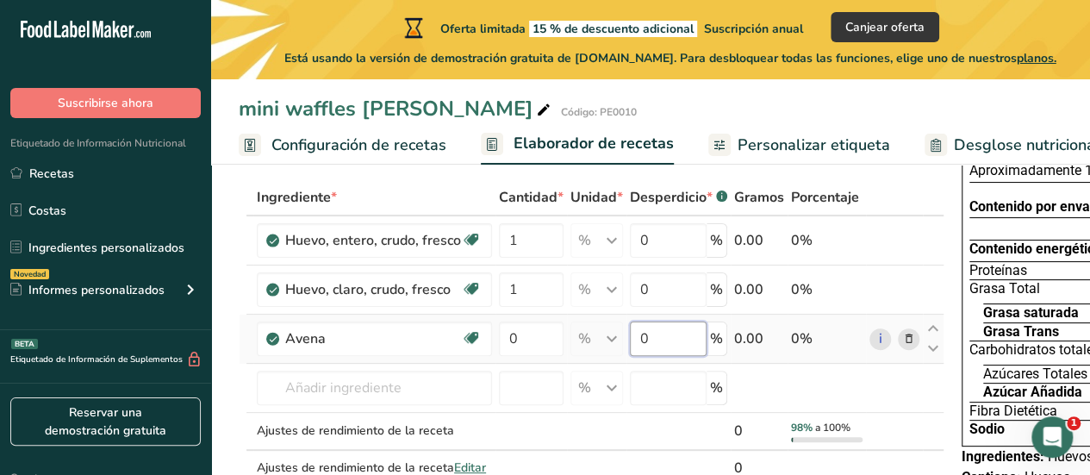
click at [663, 356] on input "0" at bounding box center [668, 338] width 77 height 34
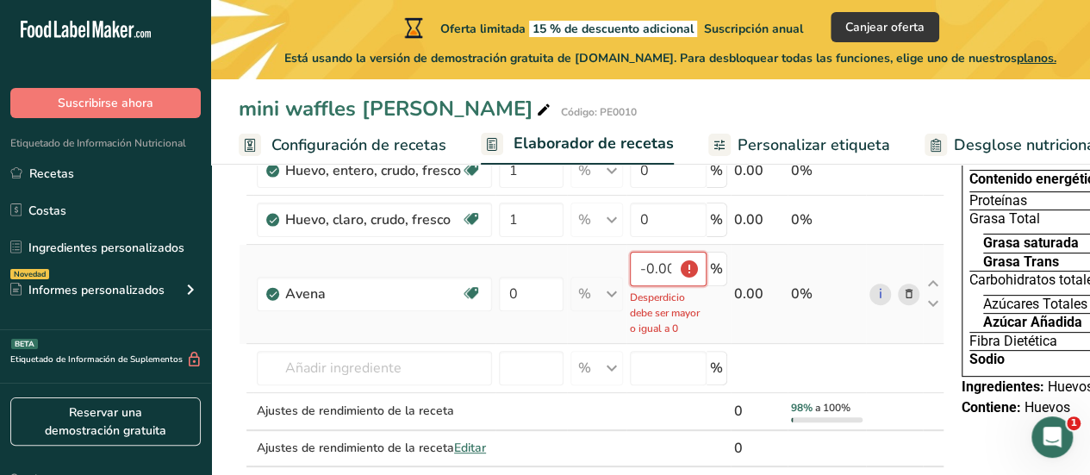
scroll to position [172, 0]
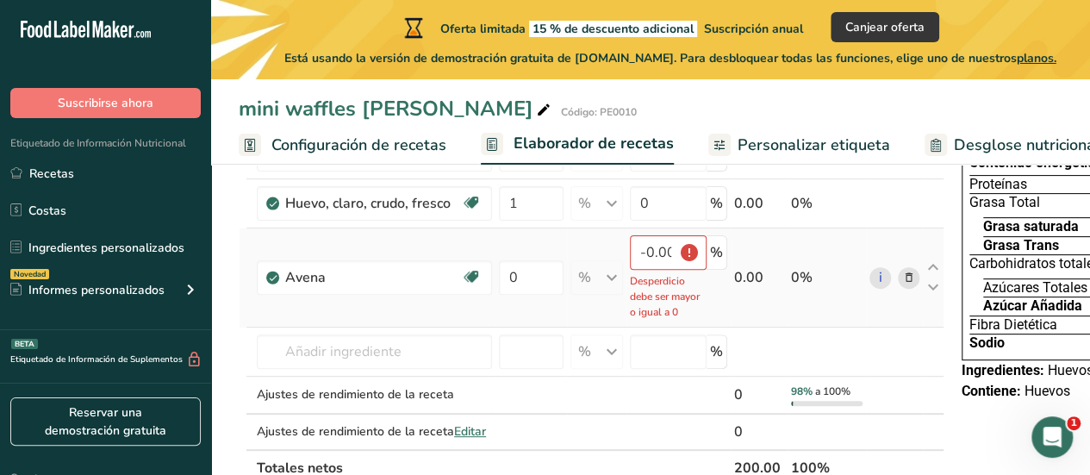
click at [747, 286] on td "0.00" at bounding box center [758, 277] width 57 height 99
click at [658, 268] on input "-0.000001" at bounding box center [668, 252] width 77 height 34
type input "-0.000001"
click at [680, 312] on font "Desperdicio debe ser mayor o igual a 0" at bounding box center [665, 296] width 70 height 45
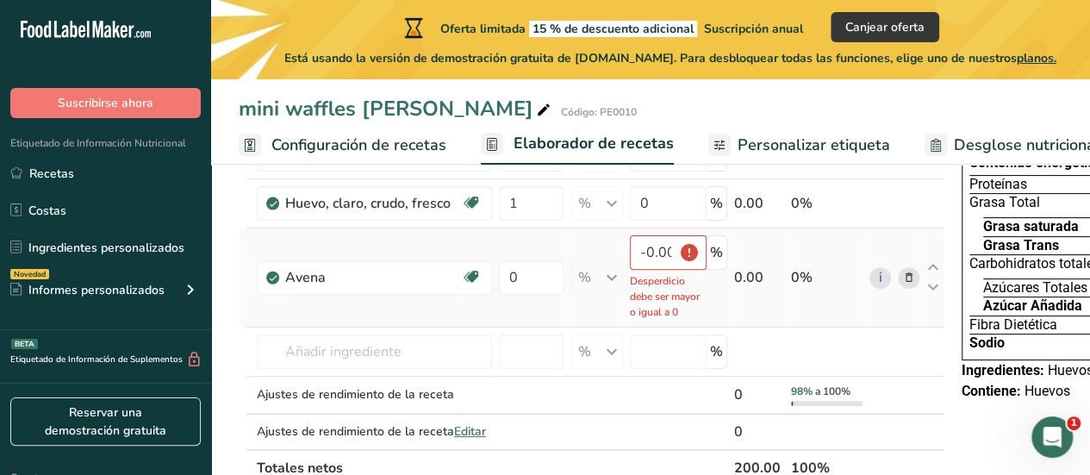
click at [739, 287] on font "0.00" at bounding box center [748, 277] width 29 height 19
drag, startPoint x: 854, startPoint y: 306, endPoint x: 851, endPoint y: 297, distance: 9.3
click at [869, 289] on div "i" at bounding box center [894, 278] width 50 height 22
click at [730, 305] on td "0.00" at bounding box center [758, 277] width 57 height 99
click at [668, 320] on p "Desperdicio debe ser mayor o igual a 0" at bounding box center [668, 296] width 77 height 47
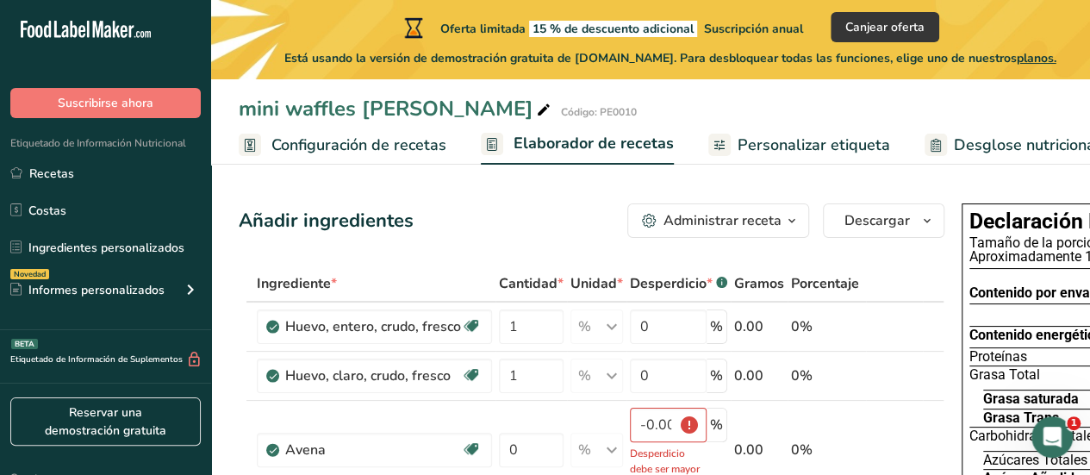
click at [720, 210] on button "Administrar receta" at bounding box center [718, 220] width 182 height 34
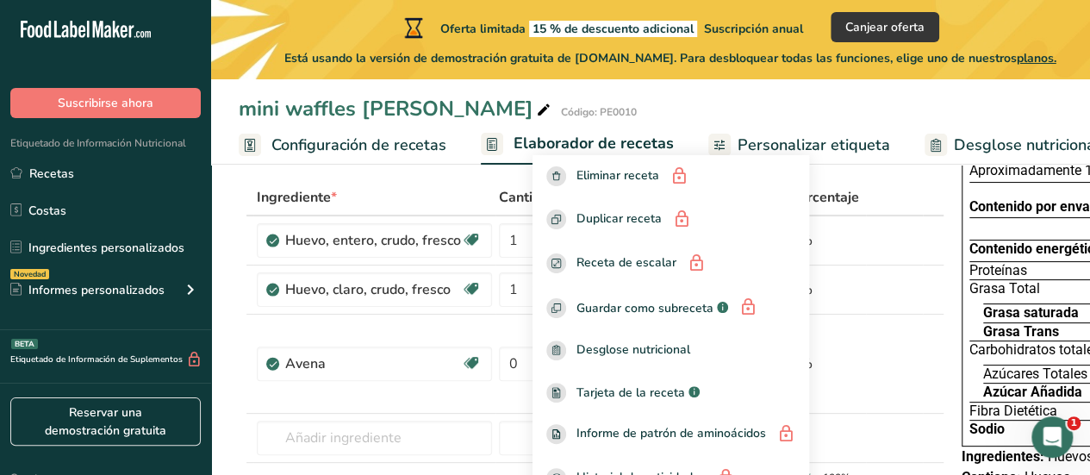
scroll to position [172, 0]
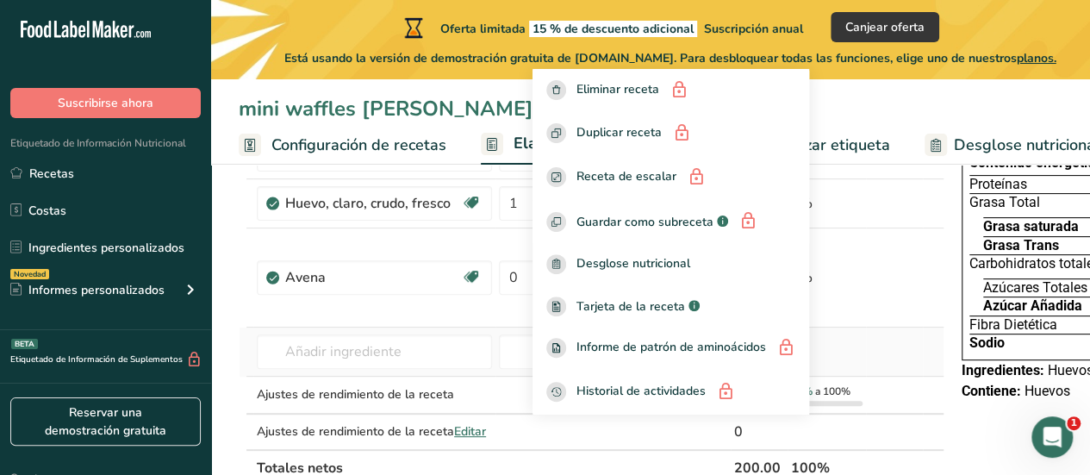
click at [403, 346] on td "8640 Cereales, QUAKER, Avena Instantánea Orgánica, Regular 8680 Cereales, avena…" at bounding box center [374, 351] width 242 height 49
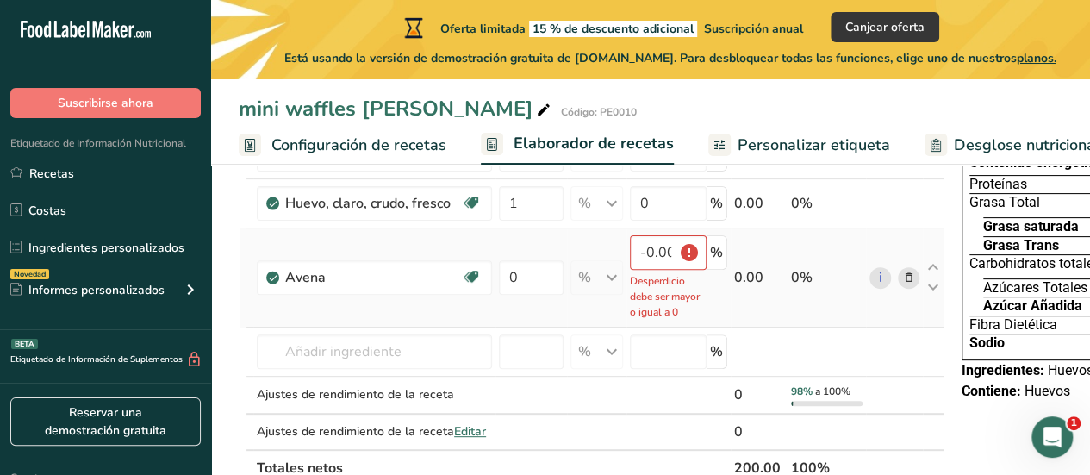
click at [413, 327] on td "Avena Libre de lácteos Libre de gluten [GEOGRAPHIC_DATA] Vegetariano Libre de s…" at bounding box center [374, 277] width 242 height 99
click at [433, 288] on div "Avena" at bounding box center [373, 277] width 176 height 21
drag, startPoint x: 603, startPoint y: 294, endPoint x: 730, endPoint y: 270, distance: 129.7
click at [609, 292] on td "% Porciones 1 taza Unidades de peso gramo kilogramo mg Ver más Unidades de volu…" at bounding box center [596, 277] width 59 height 99
click at [730, 274] on td "0.00" at bounding box center [758, 277] width 57 height 99
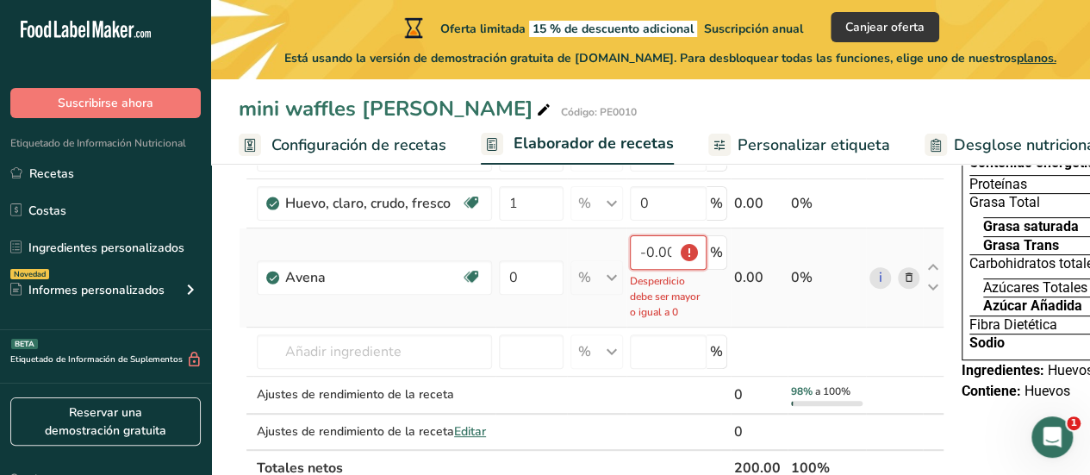
click at [683, 270] on input "-0.000001" at bounding box center [668, 252] width 77 height 34
click at [673, 270] on input "-0.000001" at bounding box center [668, 252] width 77 height 34
click at [670, 270] on input "-0.000001" at bounding box center [668, 252] width 77 height 34
click at [694, 277] on div "-0.000001 Desperdicio debe ser mayor o igual a 0 %" at bounding box center [678, 277] width 97 height 84
click at [697, 274] on div "-0.000001 Desperdicio debe ser mayor o igual a 0 %" at bounding box center [678, 277] width 97 height 84
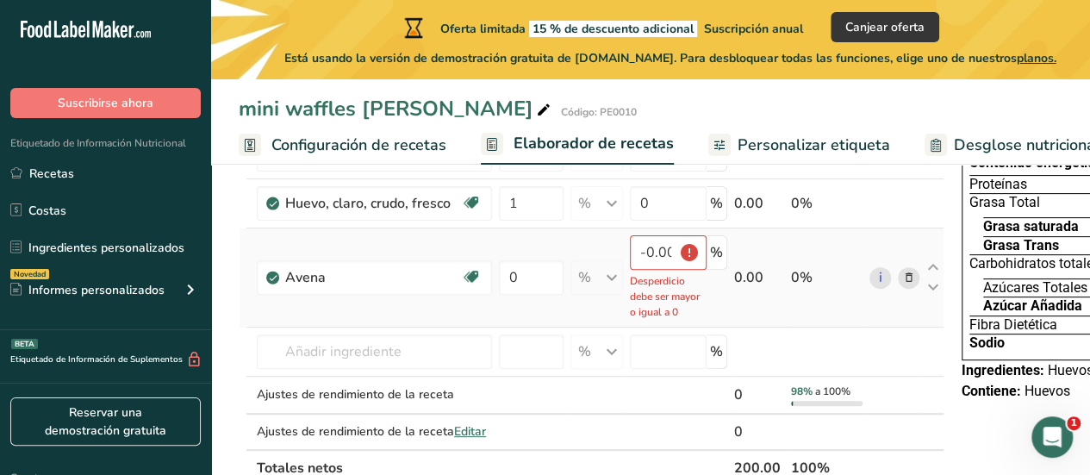
drag, startPoint x: 709, startPoint y: 293, endPoint x: 723, endPoint y: 284, distance: 17.0
click at [715, 288] on tr "Avena Libre de lácteos Libre de gluten [GEOGRAPHIC_DATA] Vegetariano Libre de s…" at bounding box center [591, 277] width 704 height 99
click at [730, 283] on td "0.00" at bounding box center [758, 277] width 57 height 99
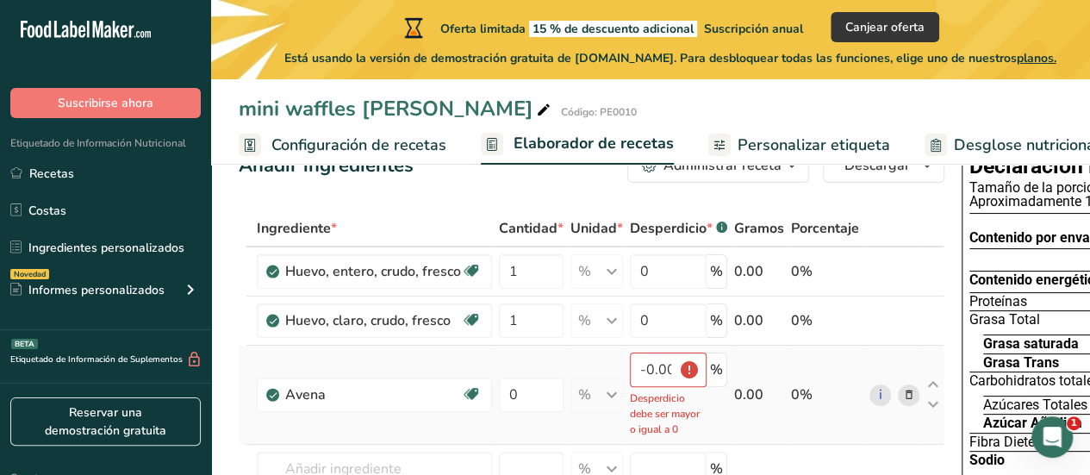
scroll to position [0, 0]
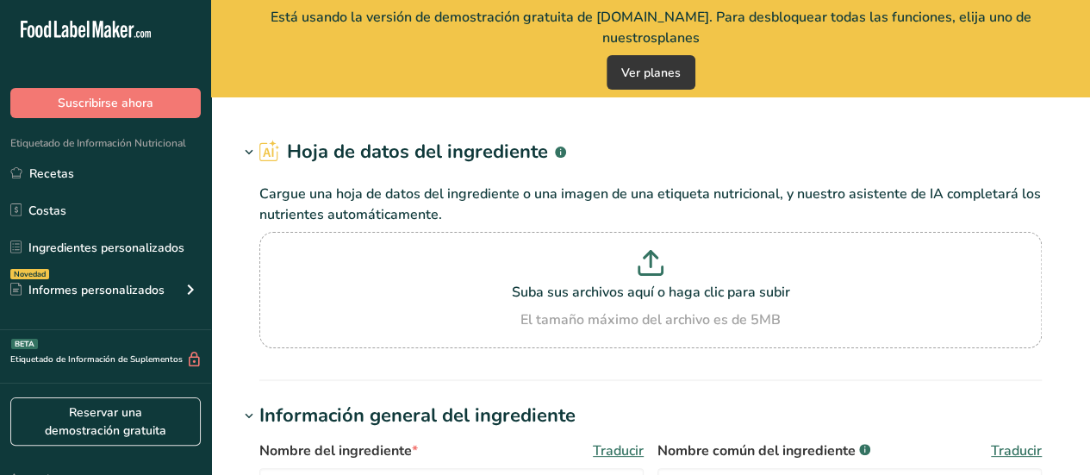
type input "Oats"
